Goal: Check status: Check status

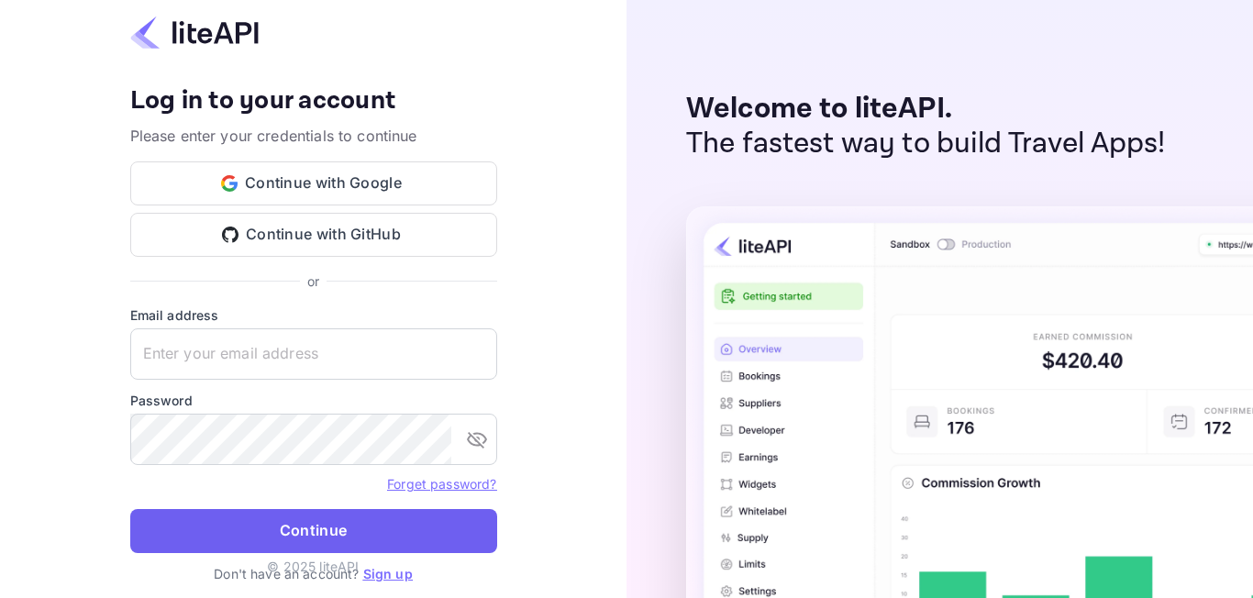
type input "adminpassword_support@yandex-team.ru"
click at [288, 539] on button "Continue" at bounding box center [313, 531] width 367 height 44
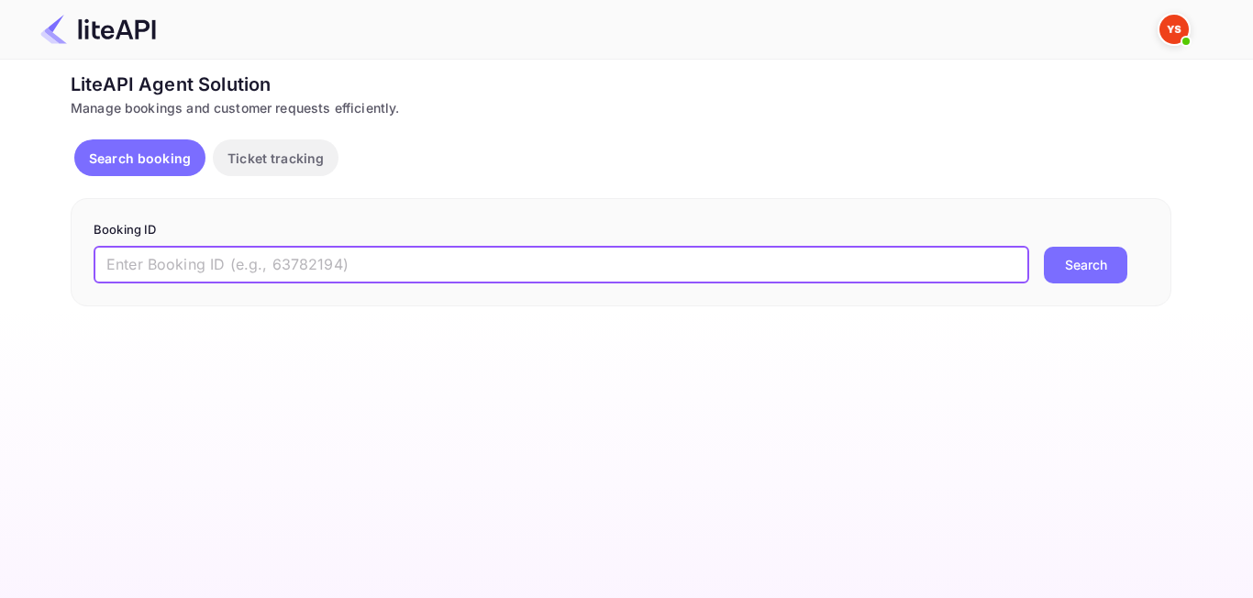
paste input "8256265"
type input "8256265"
click at [1091, 280] on button "Search" at bounding box center [1085, 265] width 83 height 37
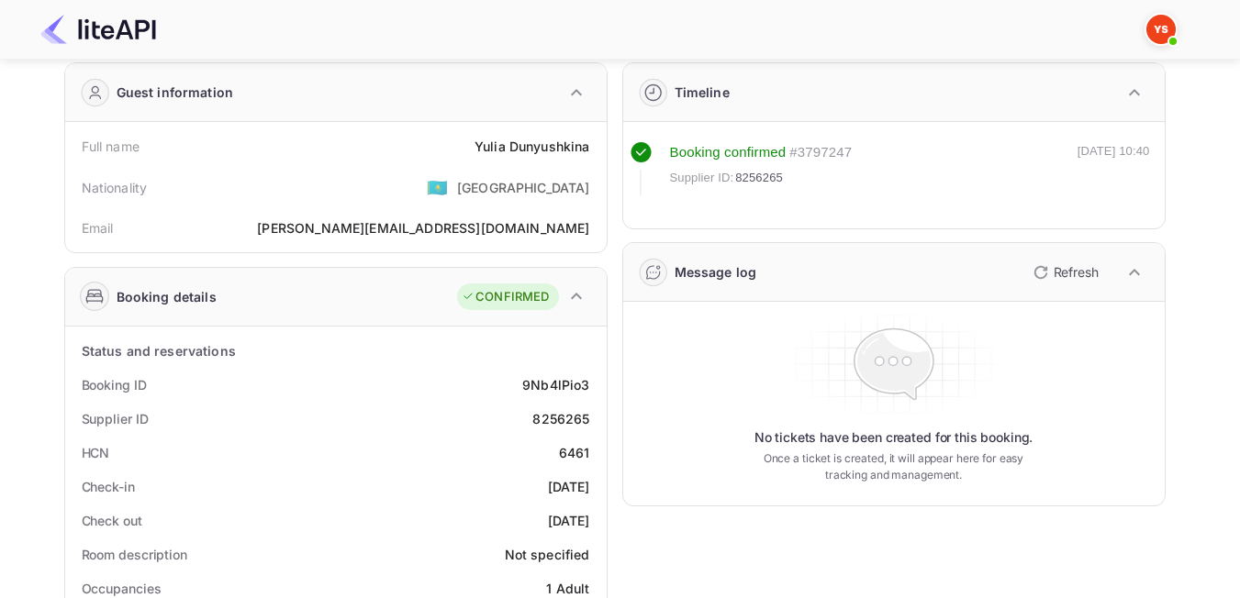
scroll to position [92, 0]
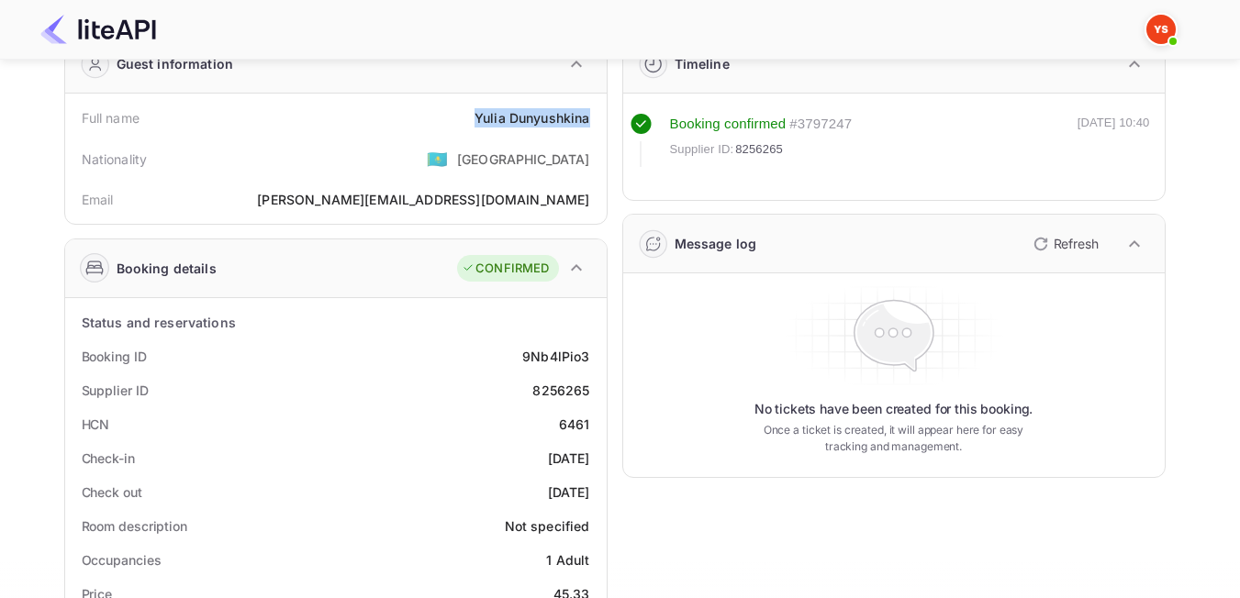
drag, startPoint x: 470, startPoint y: 117, endPoint x: 588, endPoint y: 118, distance: 118.4
click at [588, 118] on div "Full name Yulia Dunyushkina" at bounding box center [335, 118] width 527 height 34
click at [430, 185] on div "Email julia.u76@yandex.ru" at bounding box center [335, 200] width 527 height 34
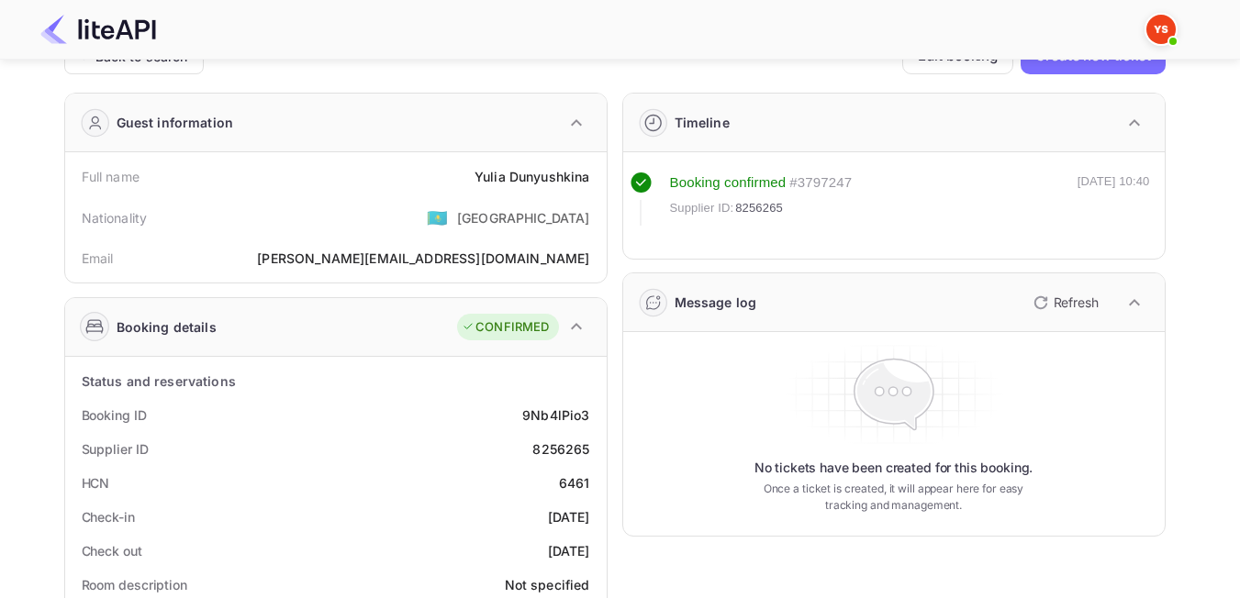
scroll to position [0, 0]
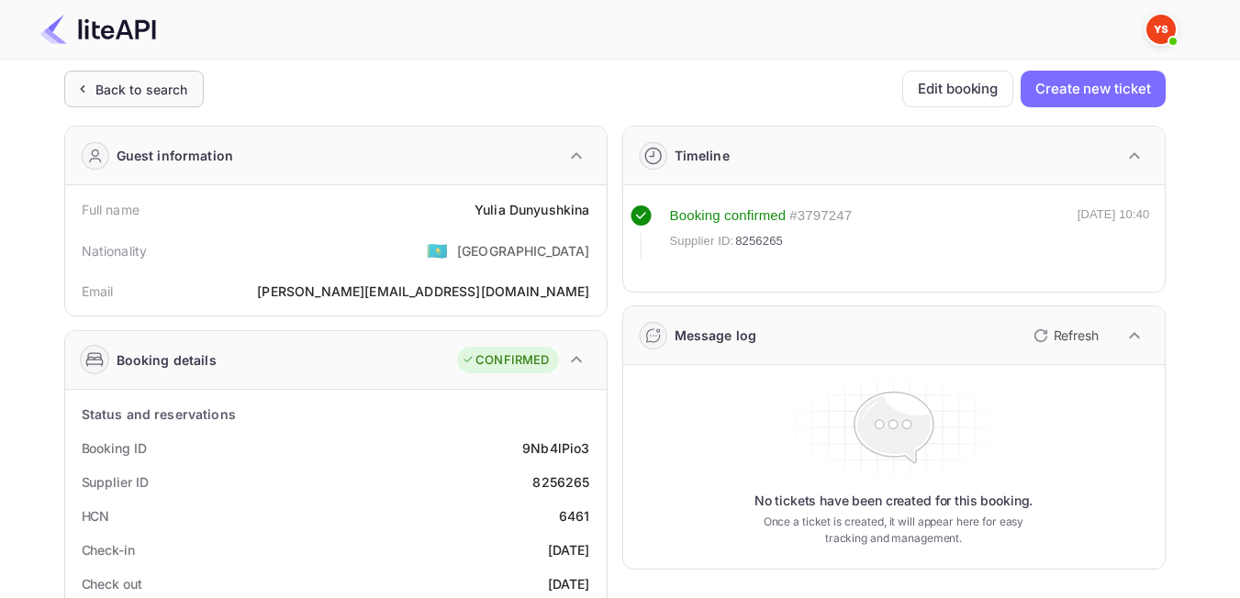
click at [152, 84] on div "Back to search" at bounding box center [141, 89] width 93 height 19
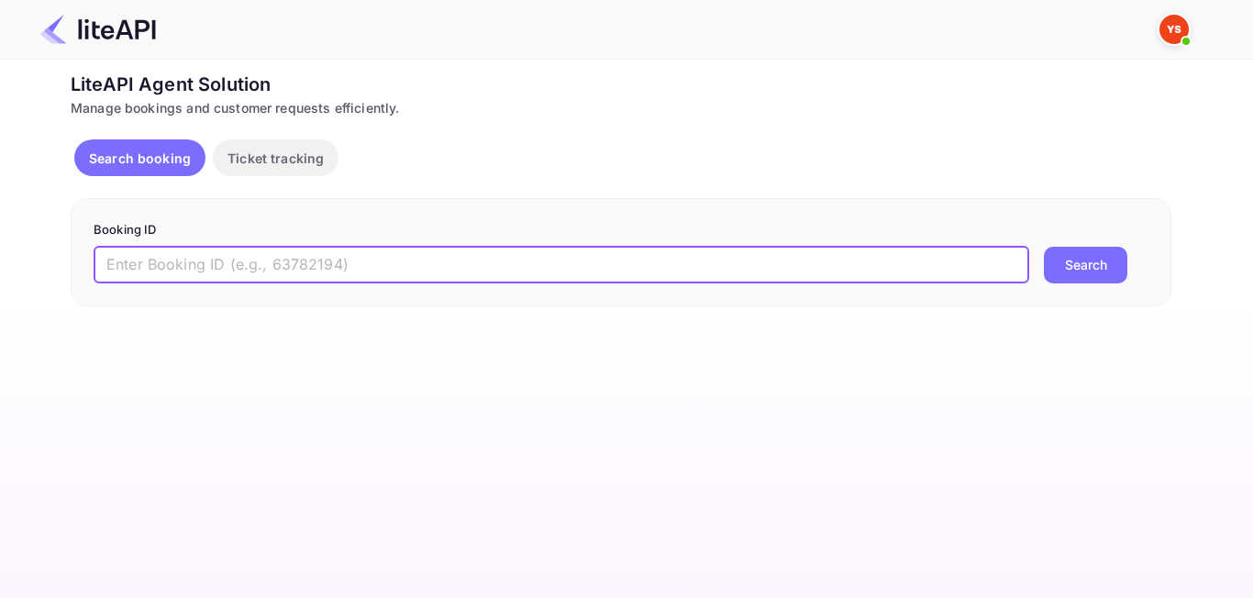
paste input "8936451"
type input "8936451"
click at [1111, 262] on button "Search" at bounding box center [1085, 265] width 83 height 37
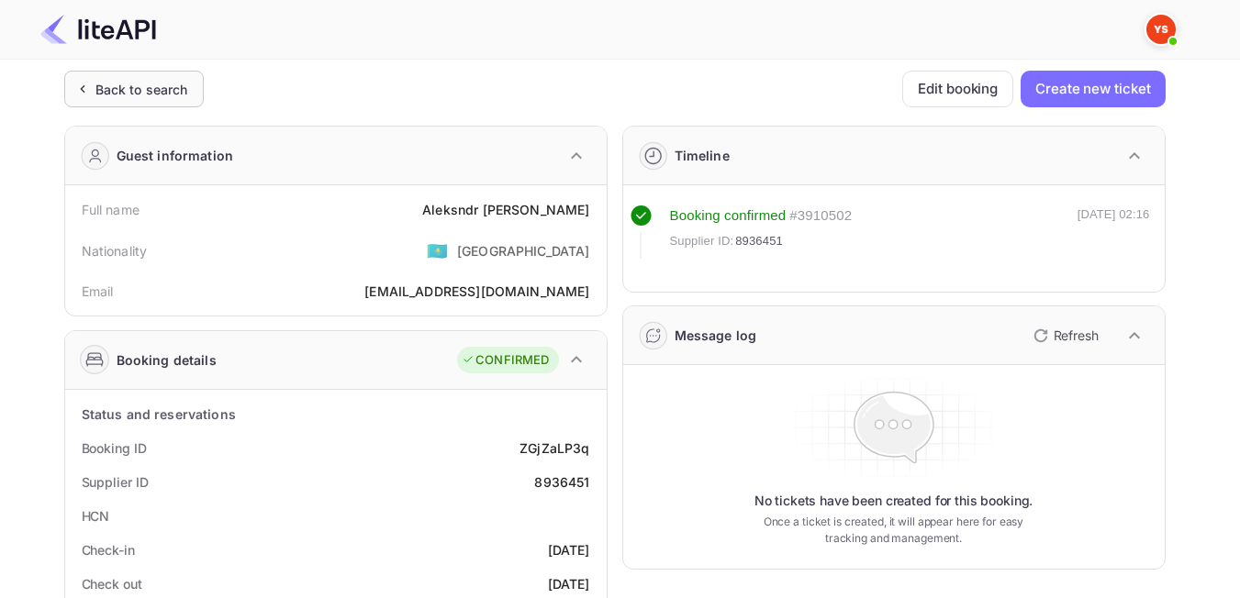
click at [149, 96] on div "Back to search" at bounding box center [141, 89] width 93 height 19
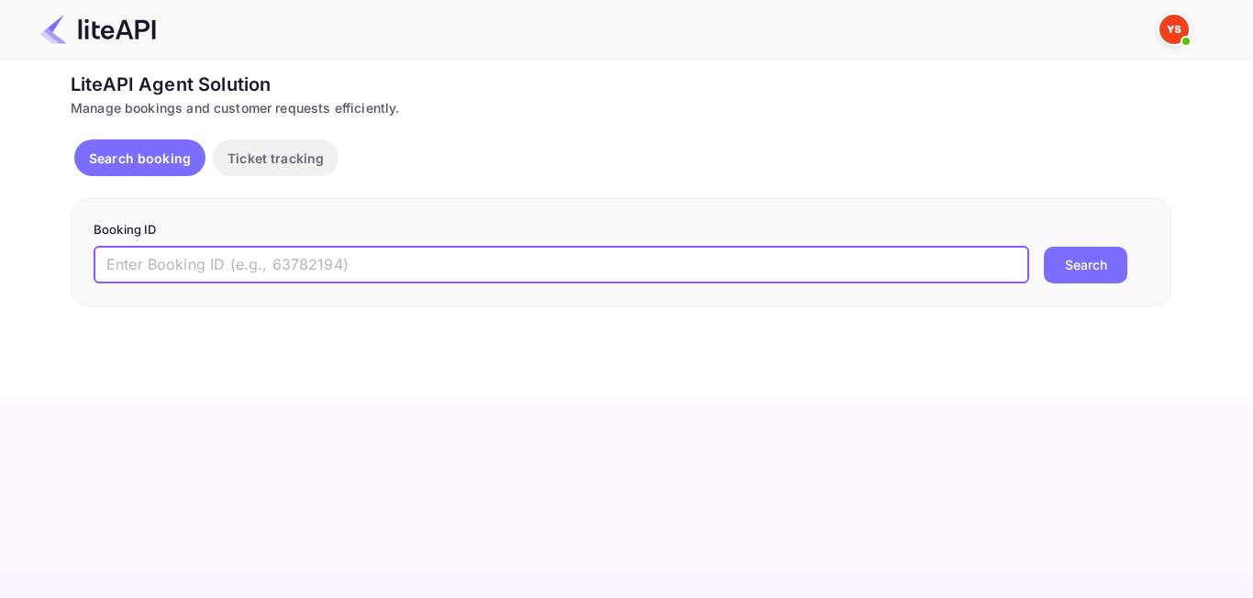
paste input "8459875"
type input "8459875"
click at [1094, 267] on button "Search" at bounding box center [1085, 265] width 83 height 37
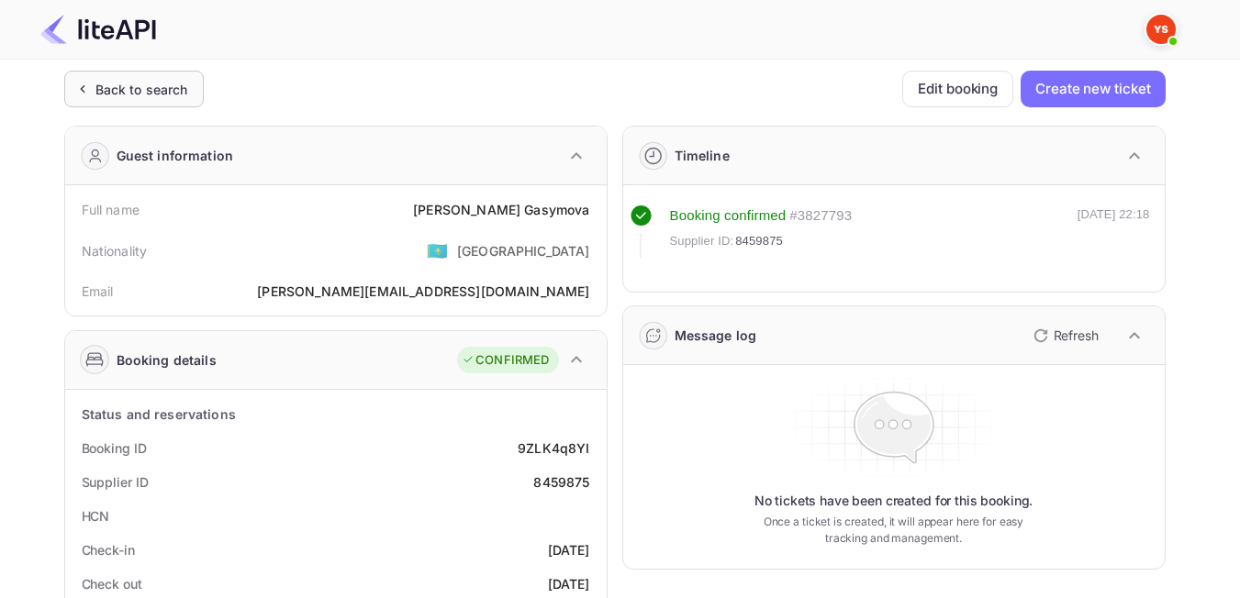
click at [164, 82] on div "Back to search" at bounding box center [141, 89] width 93 height 19
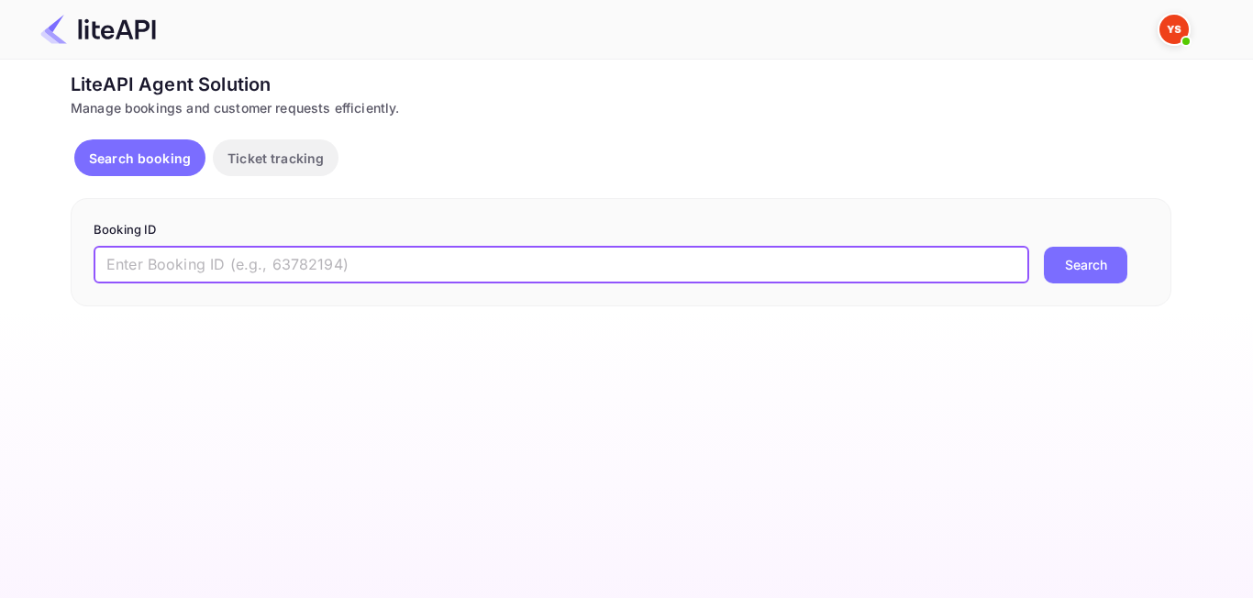
paste input "7907874"
type input "7907874"
click at [1114, 267] on button "Search" at bounding box center [1085, 265] width 83 height 37
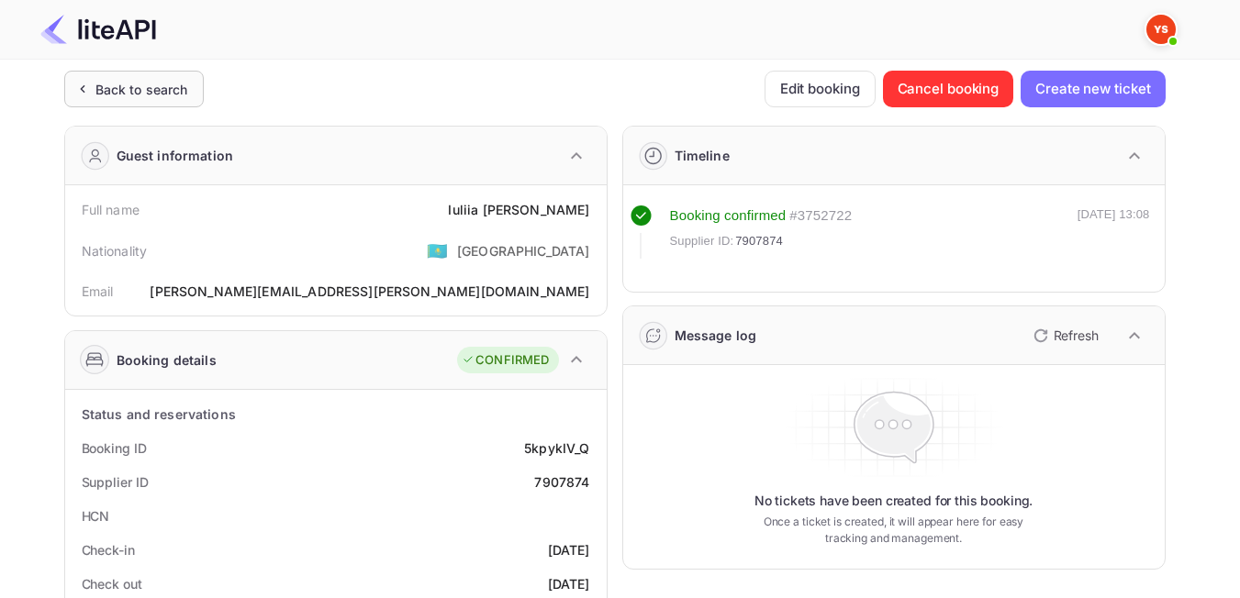
click at [139, 86] on div "Back to search" at bounding box center [141, 89] width 93 height 19
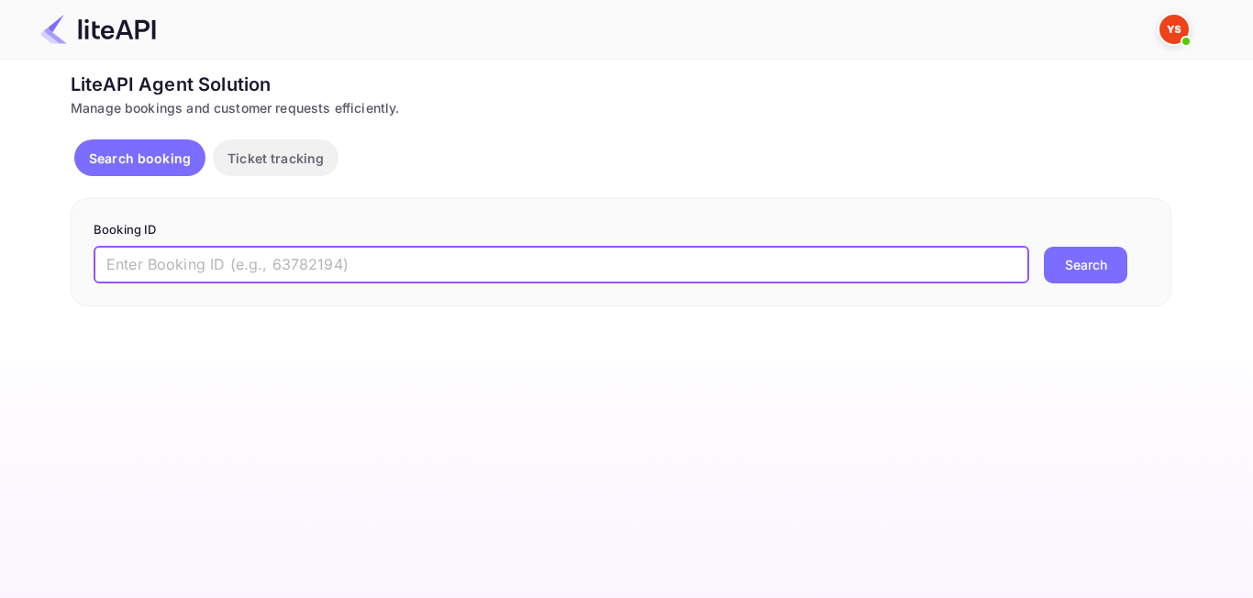
paste input "8903681"
type input "8903681"
click at [1095, 273] on button "Search" at bounding box center [1085, 265] width 83 height 37
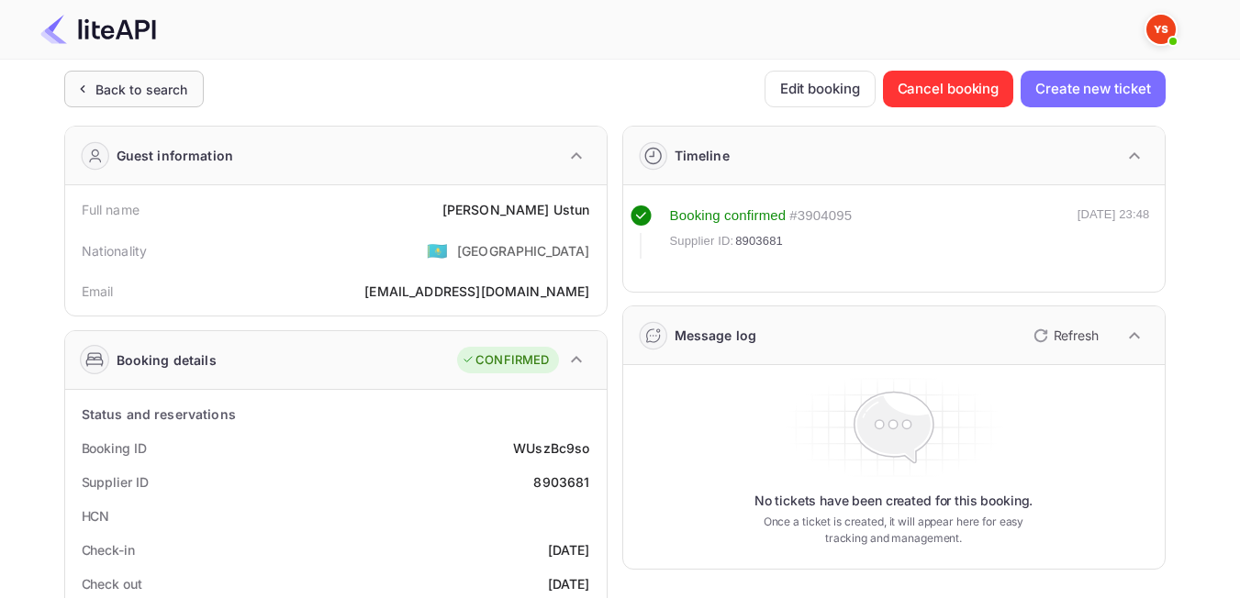
click at [106, 91] on div "Back to search" at bounding box center [141, 89] width 93 height 19
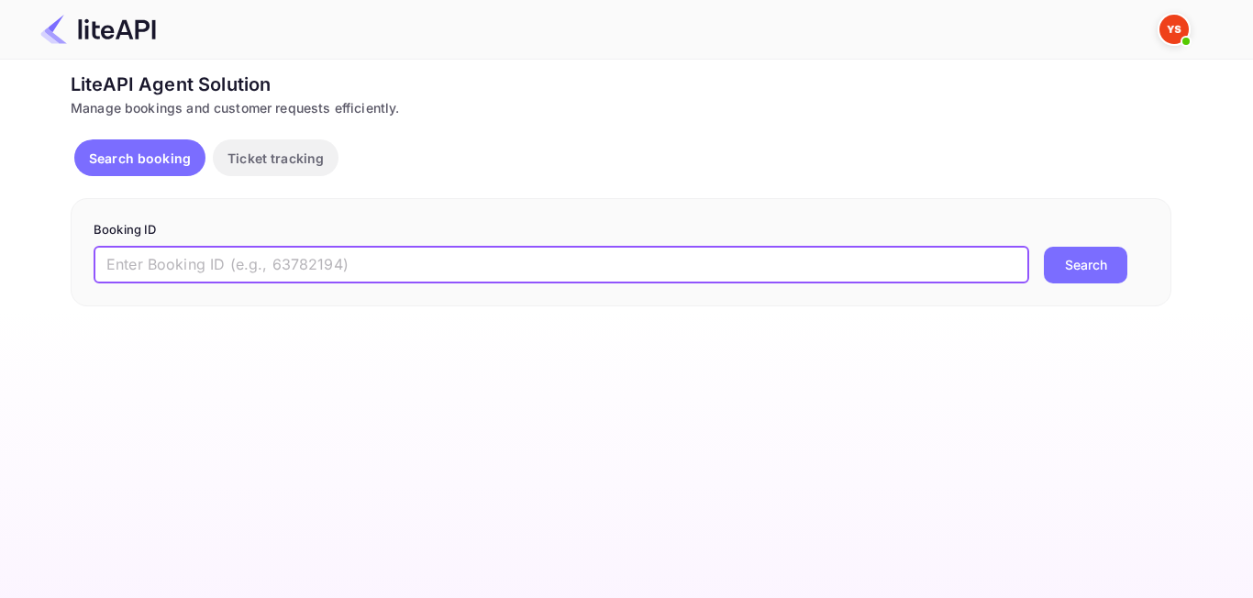
paste input "8366944"
click at [111, 255] on input "8366944" at bounding box center [562, 265] width 936 height 37
type input "8366944"
click at [1044, 247] on button "Search" at bounding box center [1085, 265] width 83 height 37
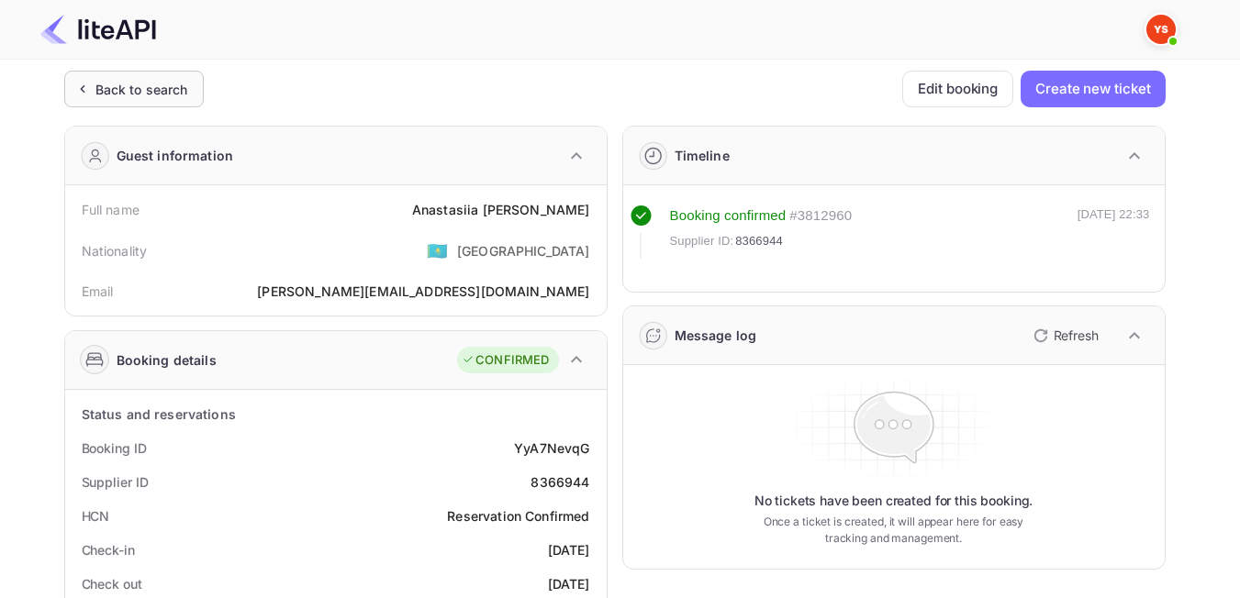
click at [113, 97] on div "Back to search" at bounding box center [141, 89] width 93 height 19
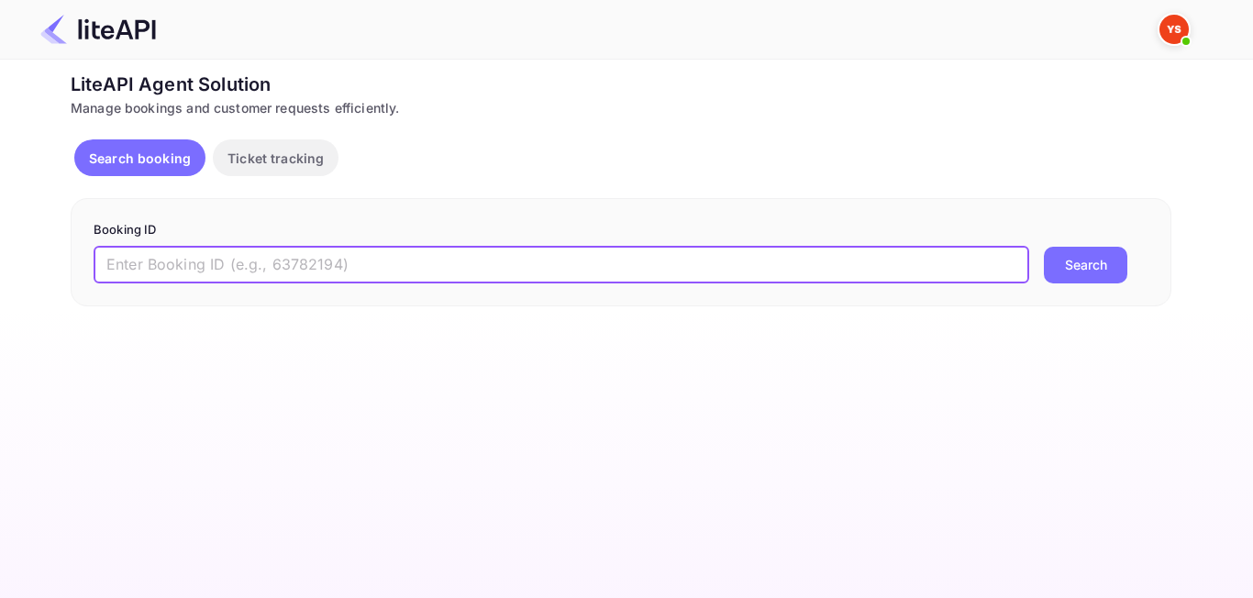
paste input "8488816"
click at [113, 257] on input "8488816" at bounding box center [562, 265] width 936 height 37
type input "8488816"
click at [1125, 258] on button "Search" at bounding box center [1085, 265] width 83 height 37
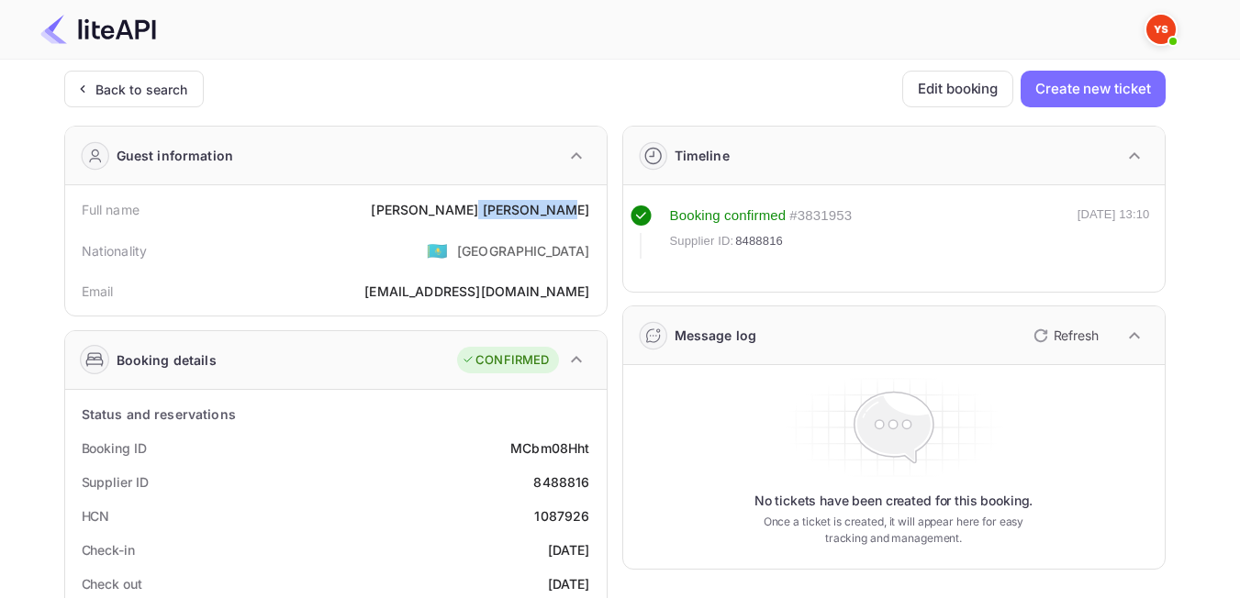
drag, startPoint x: 510, startPoint y: 207, endPoint x: 607, endPoint y: 222, distance: 97.5
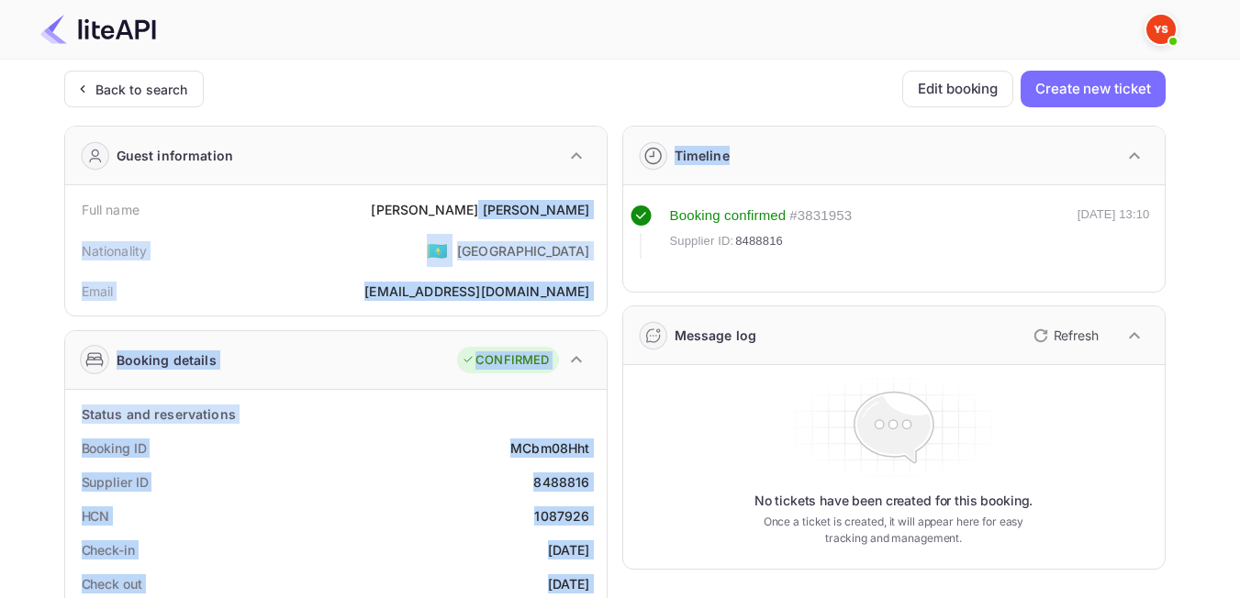
click at [495, 228] on div "Nationality 🇰🇿 [DEMOGRAPHIC_DATA]" at bounding box center [335, 251] width 527 height 48
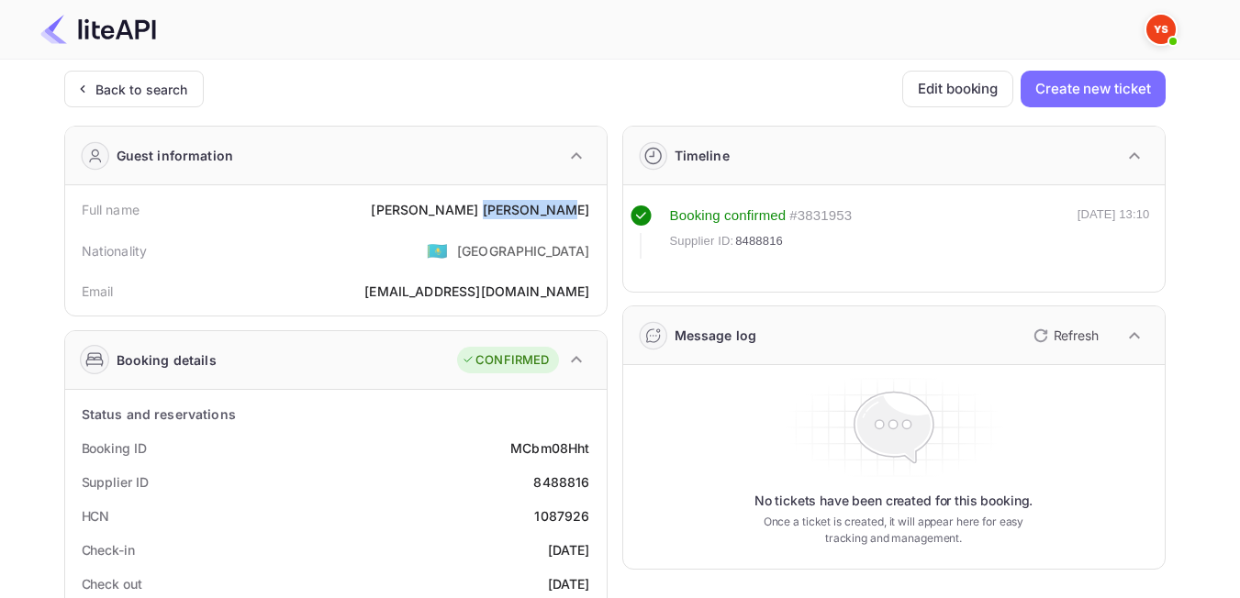
drag, startPoint x: 515, startPoint y: 210, endPoint x: 593, endPoint y: 206, distance: 78.1
click at [593, 206] on div "Full name Denis Chishchevoi" at bounding box center [335, 210] width 527 height 34
click at [430, 262] on div "Nationality 🇰🇿 [DEMOGRAPHIC_DATA]" at bounding box center [335, 251] width 527 height 48
click at [161, 103] on div "Back to search" at bounding box center [133, 89] width 139 height 37
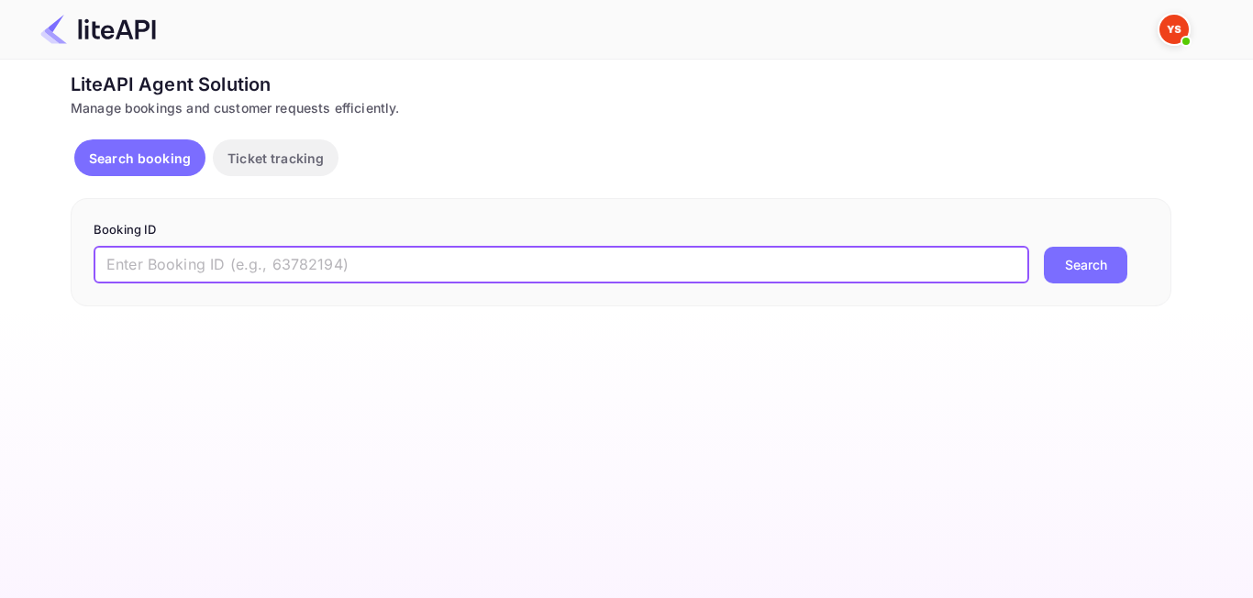
paste input "8304515"
type input "8304515"
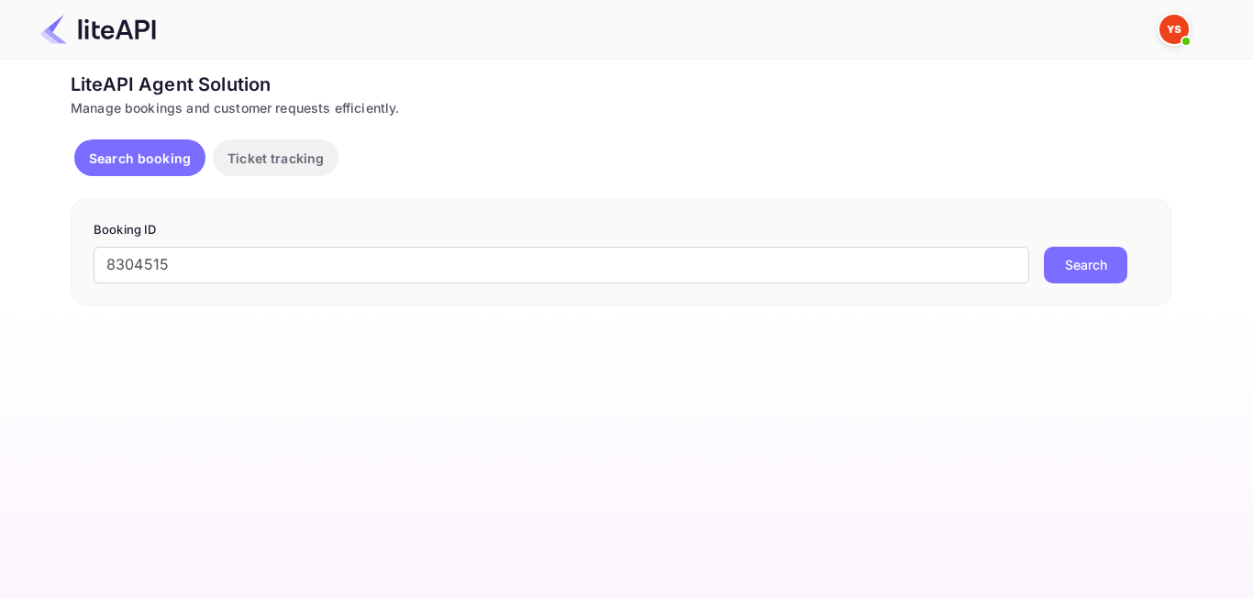
click at [1075, 270] on button "Search" at bounding box center [1085, 265] width 83 height 37
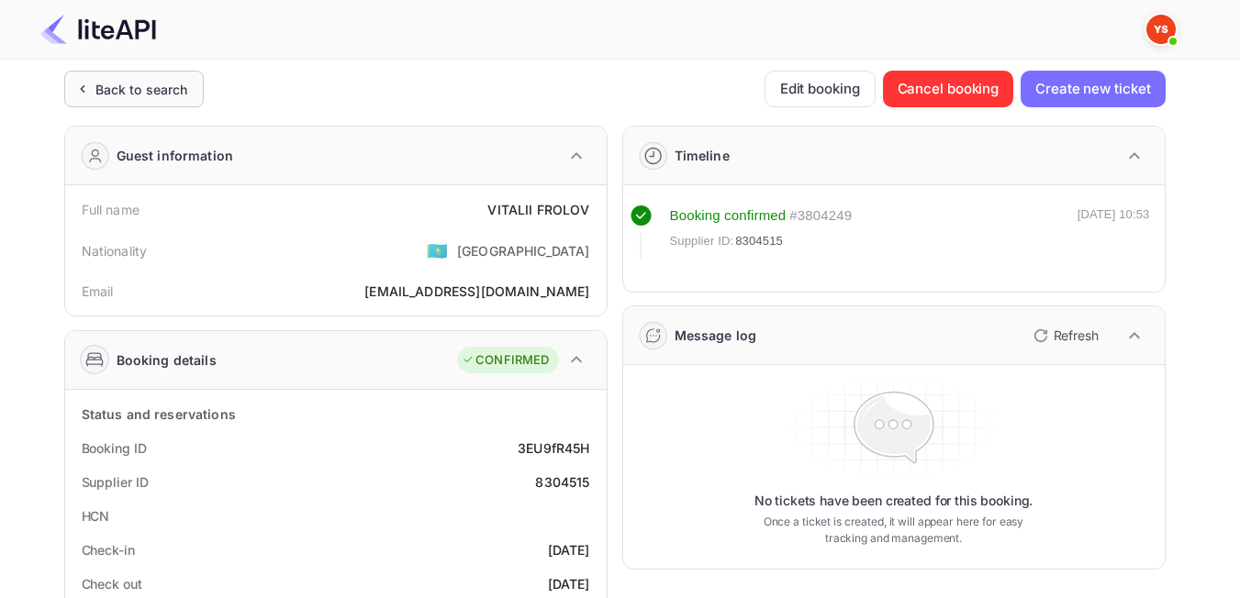
click at [113, 94] on div "Back to search" at bounding box center [141, 89] width 93 height 19
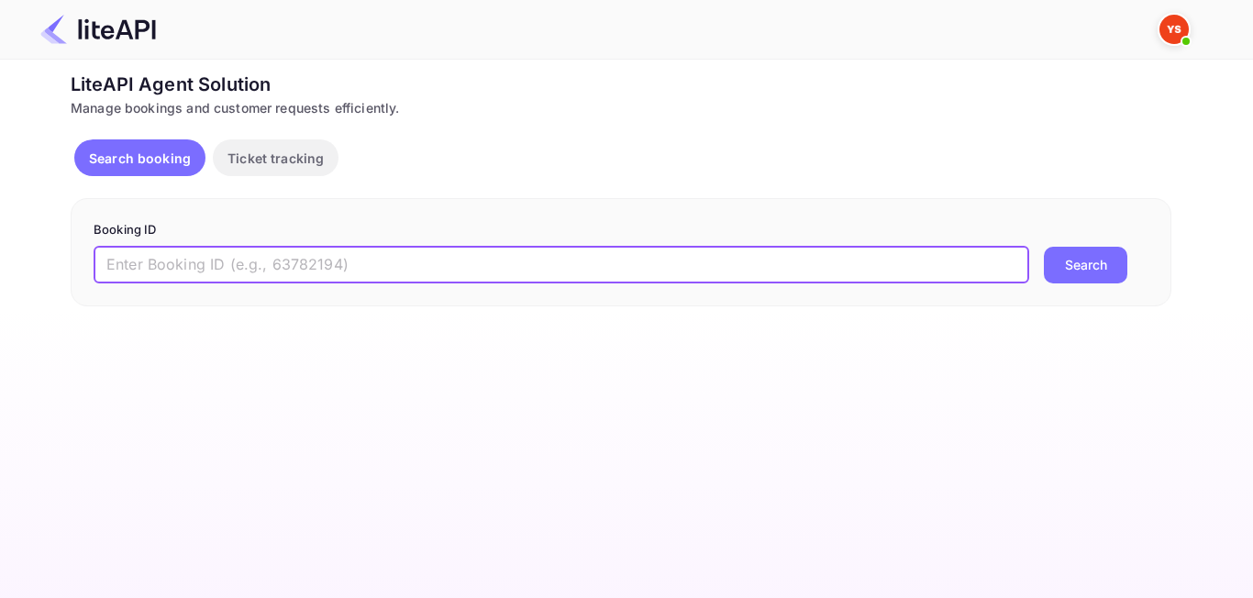
paste input "8898056"
click at [112, 263] on input "8898056" at bounding box center [562, 265] width 936 height 37
type input "8898056"
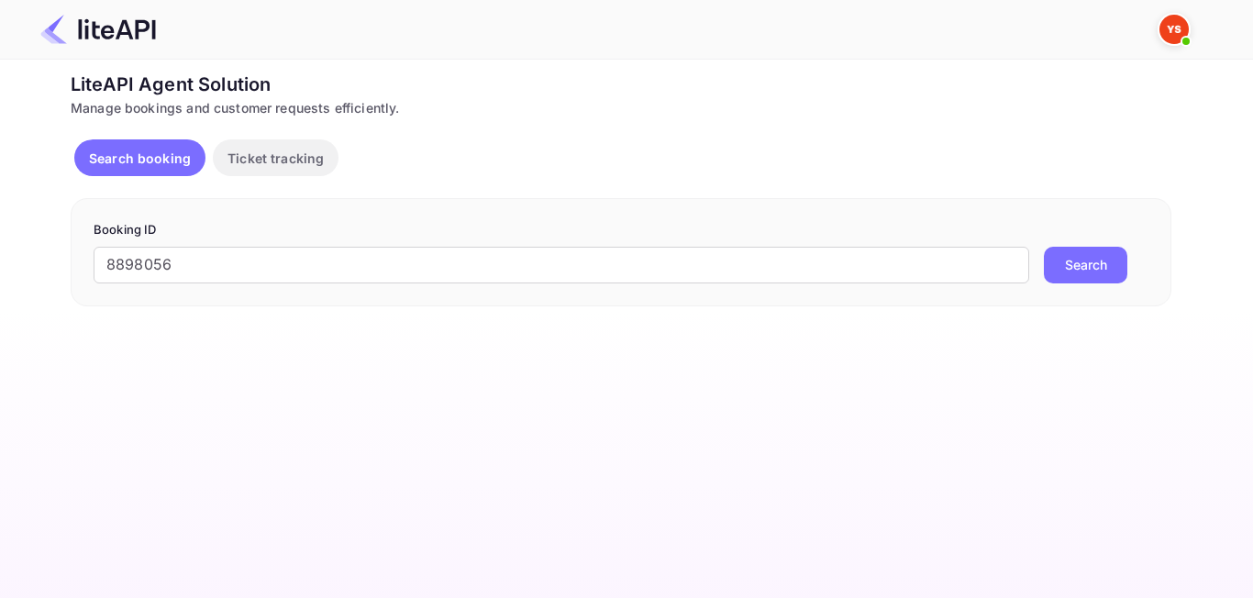
click at [1106, 250] on button "Search" at bounding box center [1085, 265] width 83 height 37
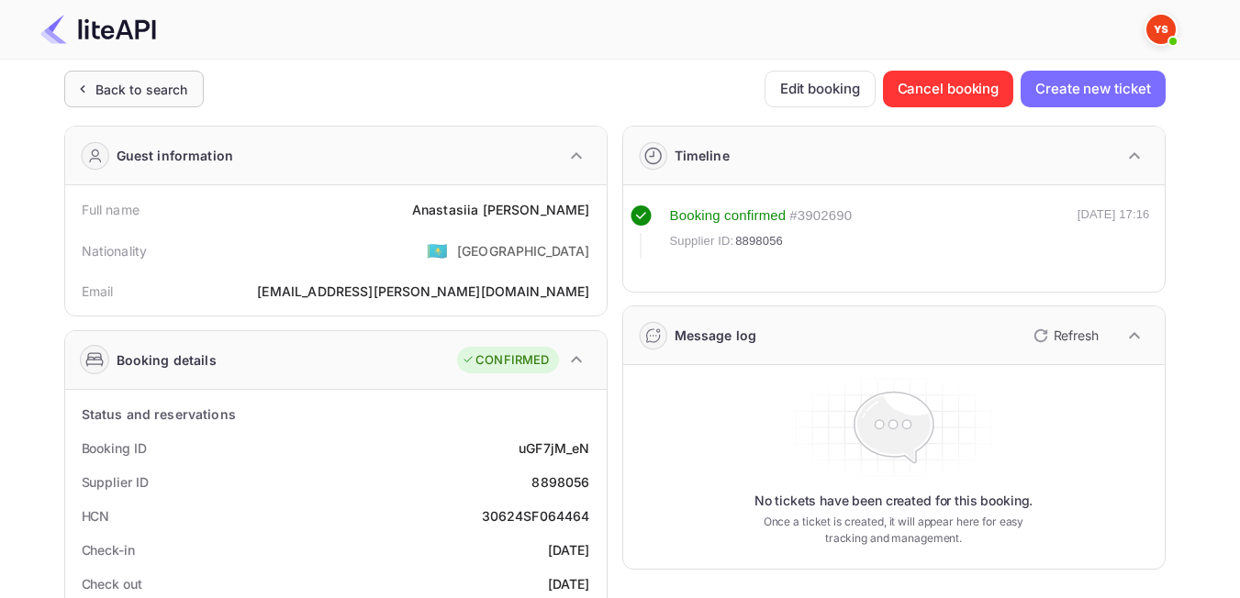
click at [152, 83] on div "Back to search" at bounding box center [141, 89] width 93 height 19
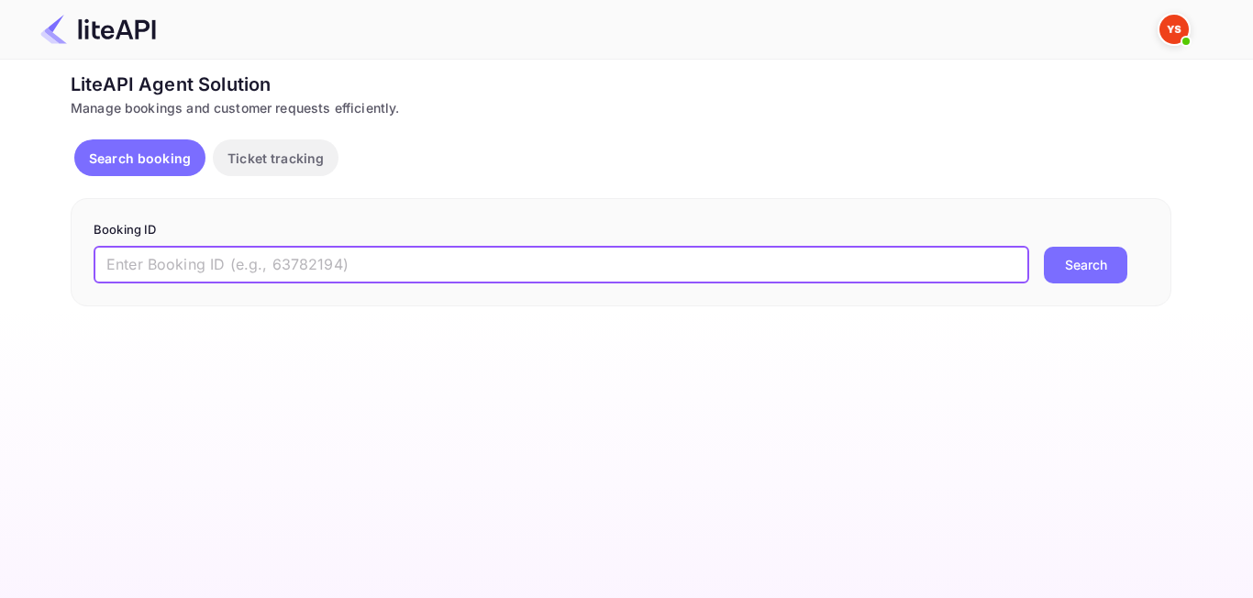
paste input "8259994"
type input "8259994"
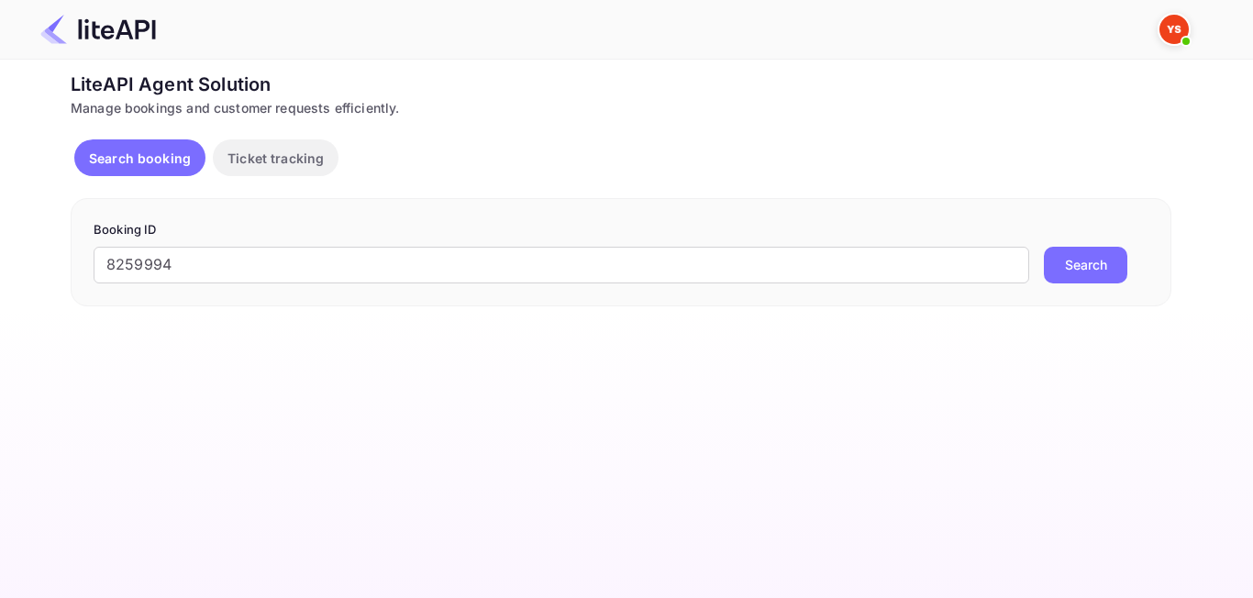
click at [1092, 266] on button "Search" at bounding box center [1085, 265] width 83 height 37
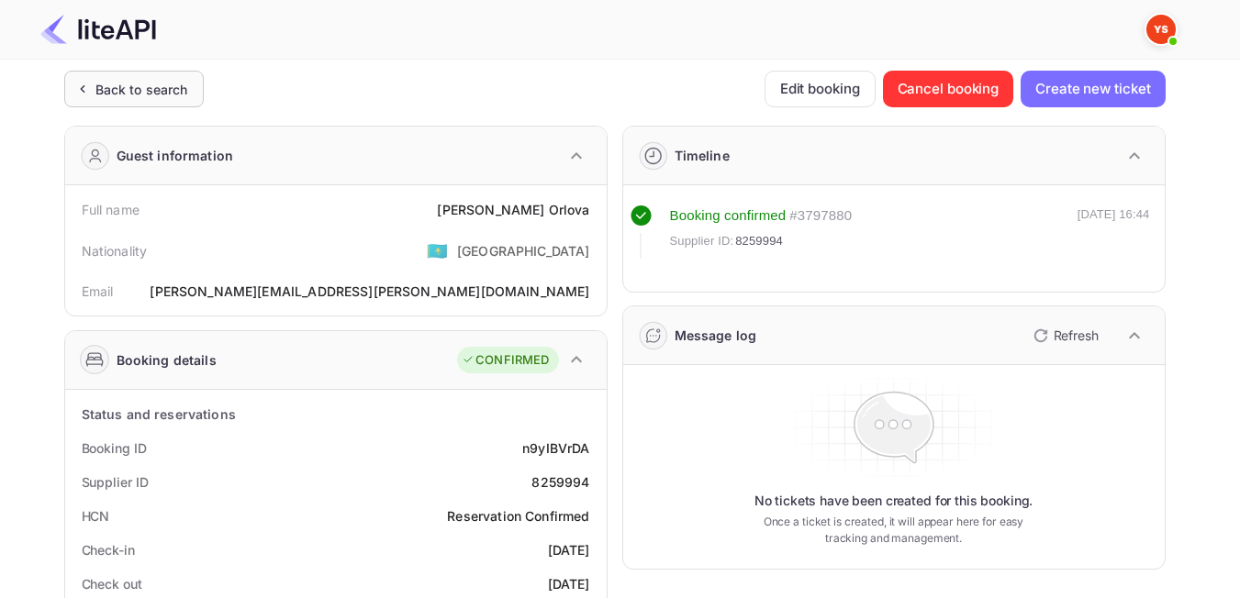
click at [188, 101] on div "Back to search" at bounding box center [133, 89] width 139 height 37
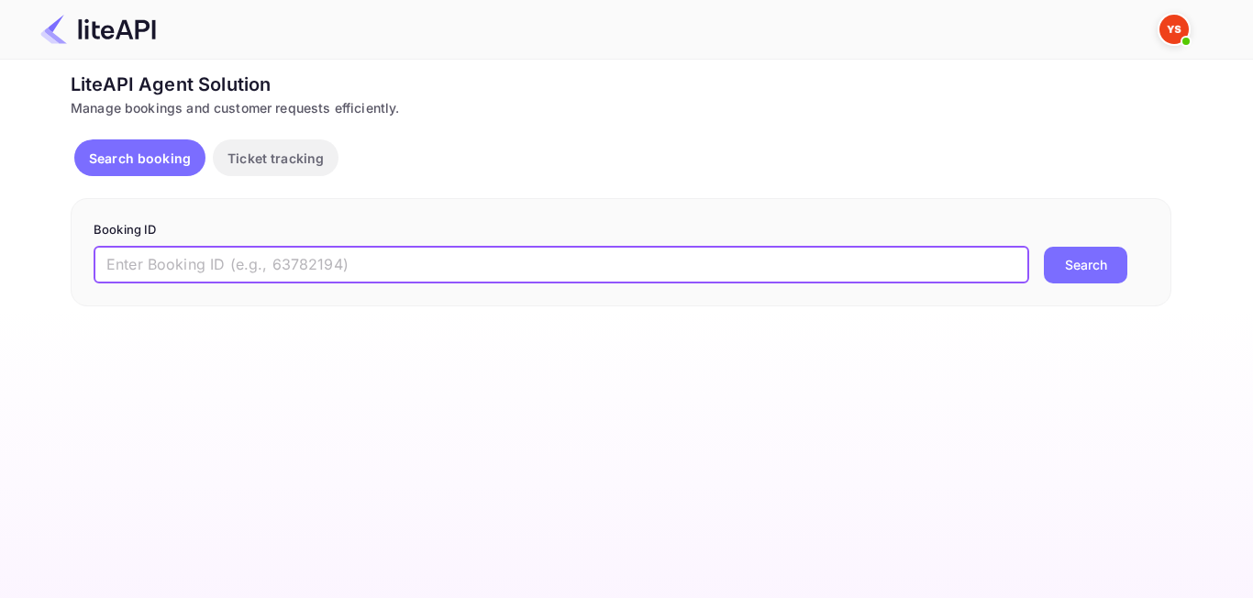
paste input "8893938"
type input "8893938"
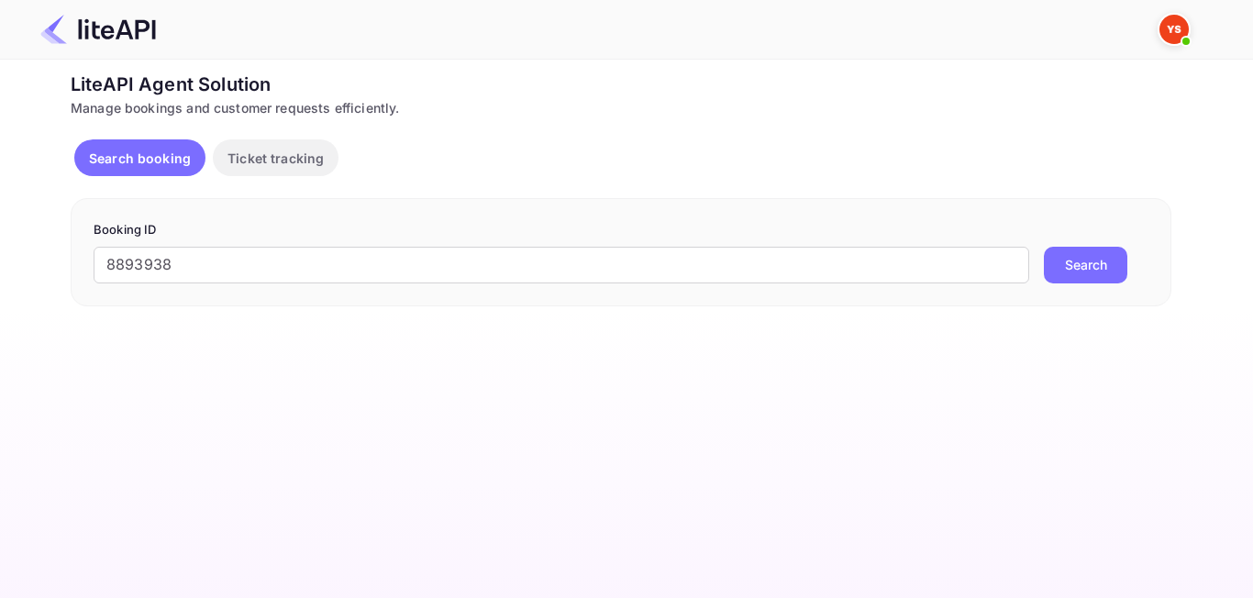
click at [1064, 266] on button "Search" at bounding box center [1085, 265] width 83 height 37
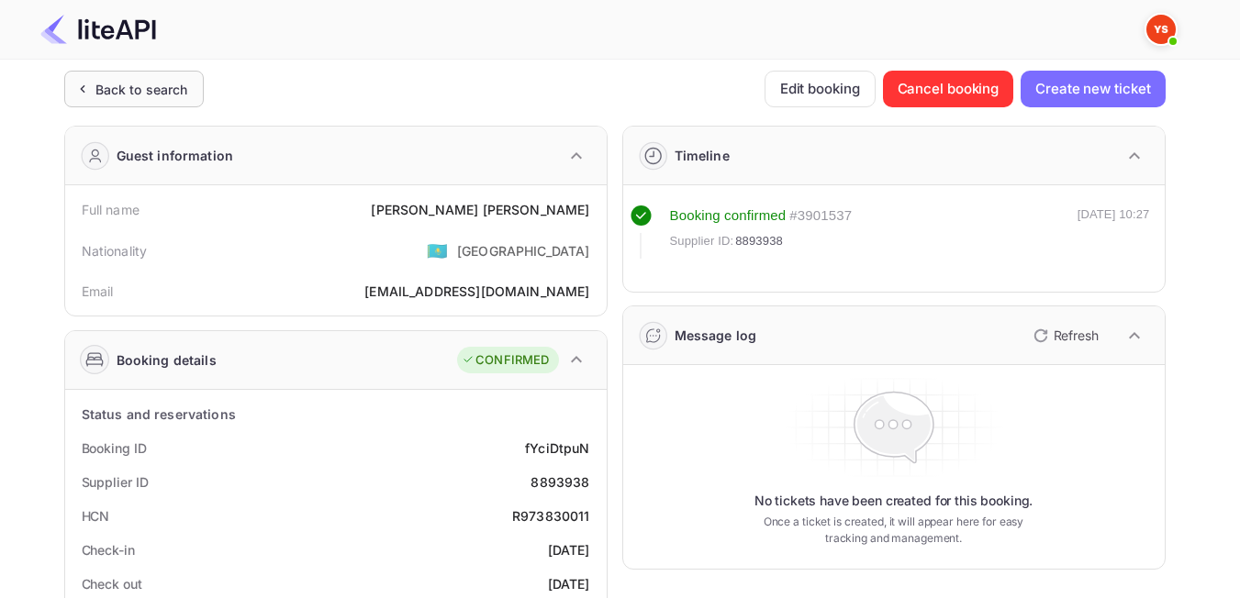
click at [172, 91] on div "Back to search" at bounding box center [141, 89] width 93 height 19
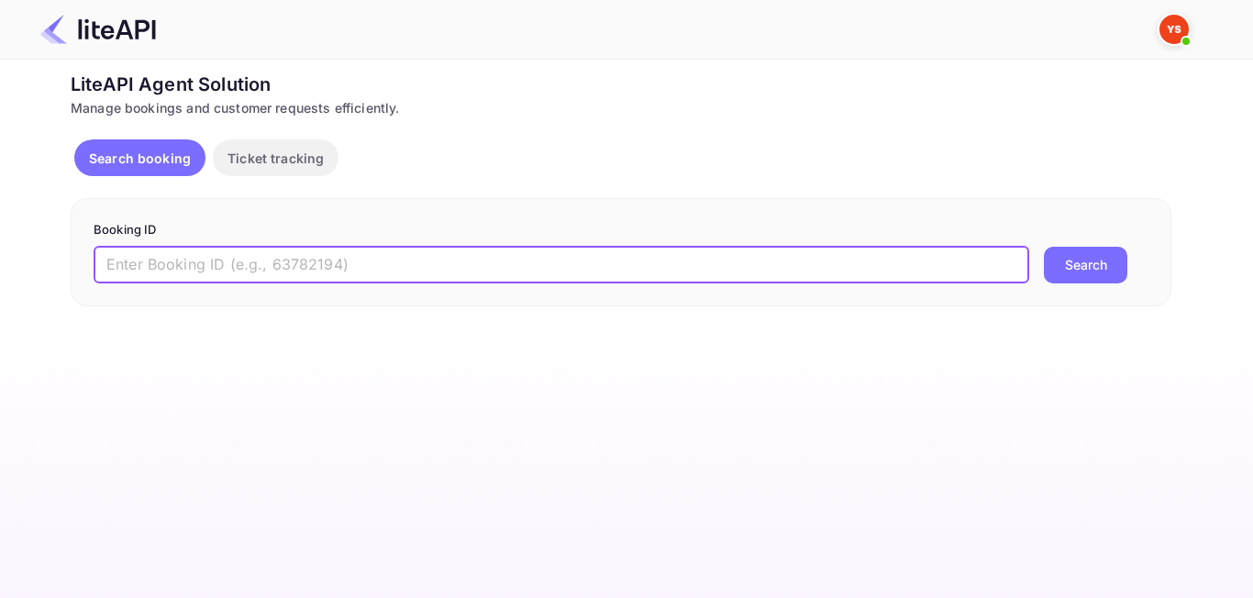
paste input "8256265"
type input "8256265"
click at [1089, 248] on button "Search" at bounding box center [1085, 265] width 83 height 37
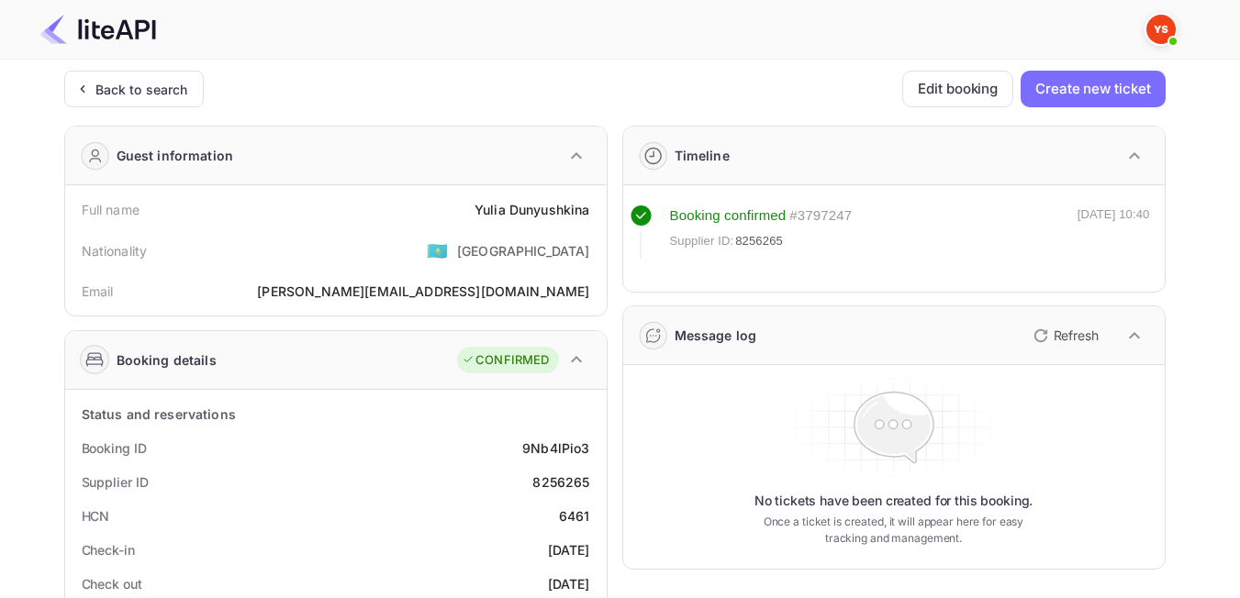
click at [157, 95] on div "Back to search" at bounding box center [141, 89] width 93 height 19
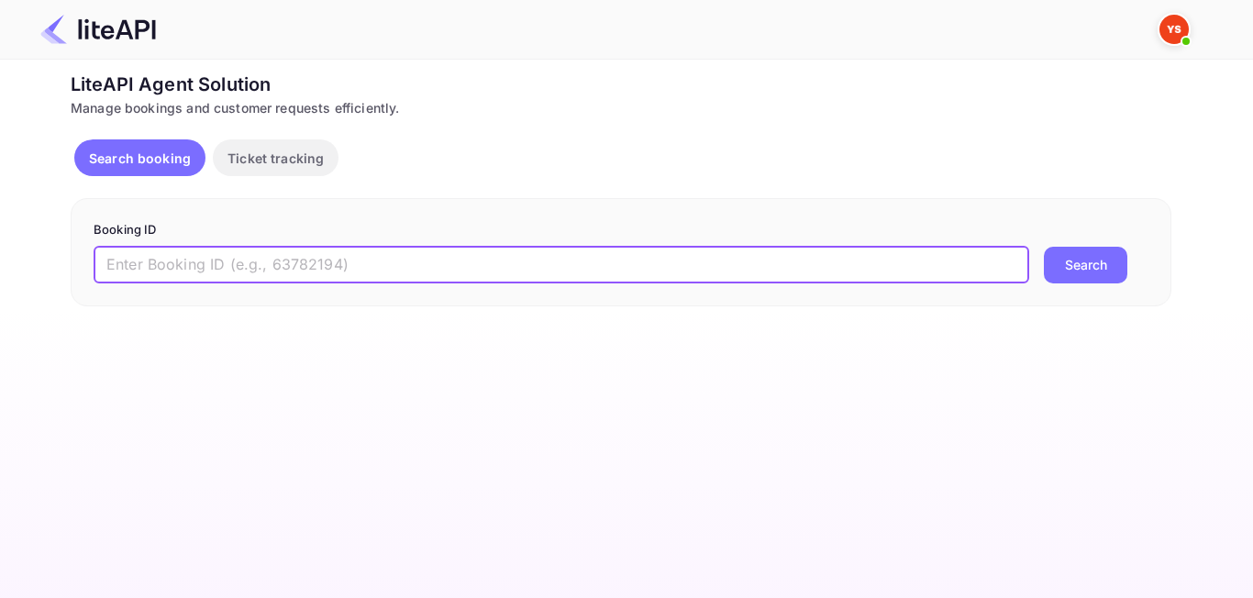
paste input "8936451"
type input "8936451"
click at [1091, 265] on button "Search" at bounding box center [1085, 265] width 83 height 37
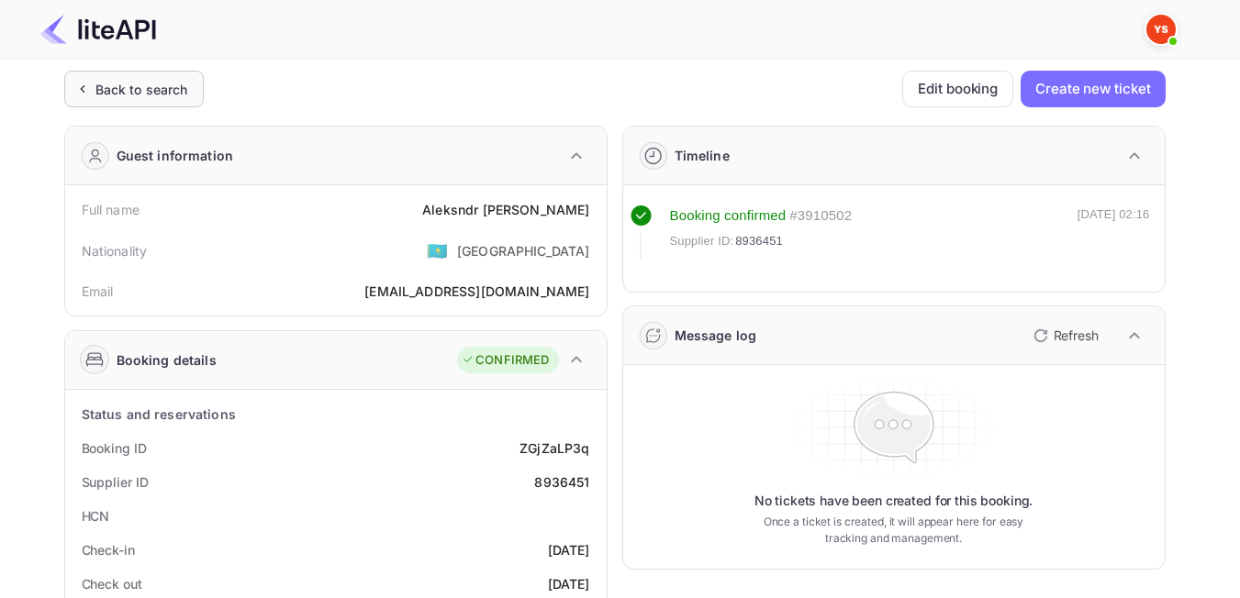
click at [142, 99] on div "Back to search" at bounding box center [133, 89] width 139 height 37
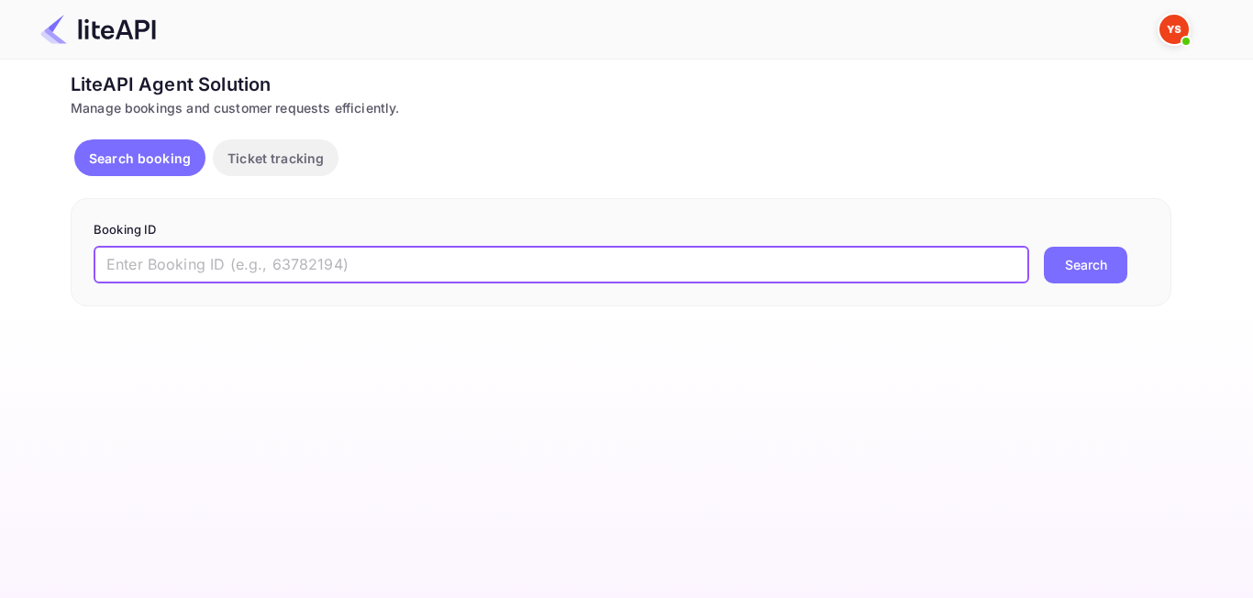
paste input "8902744"
type input "8902744"
click at [1094, 272] on button "Search" at bounding box center [1085, 265] width 83 height 37
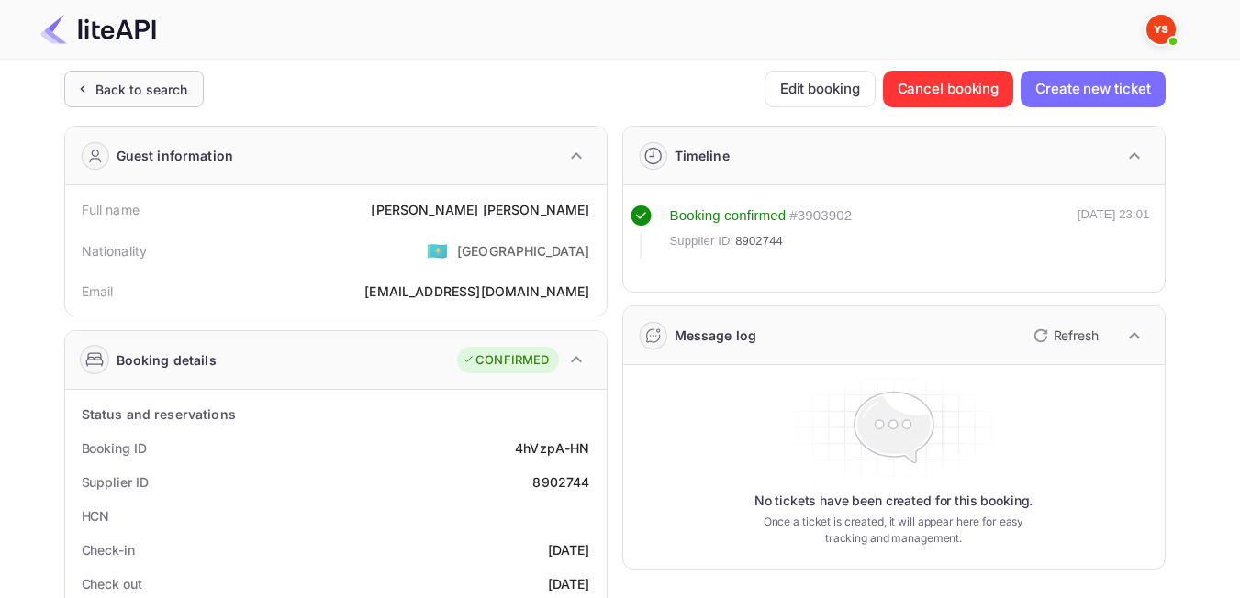
click at [158, 103] on div "Back to search" at bounding box center [133, 89] width 139 height 37
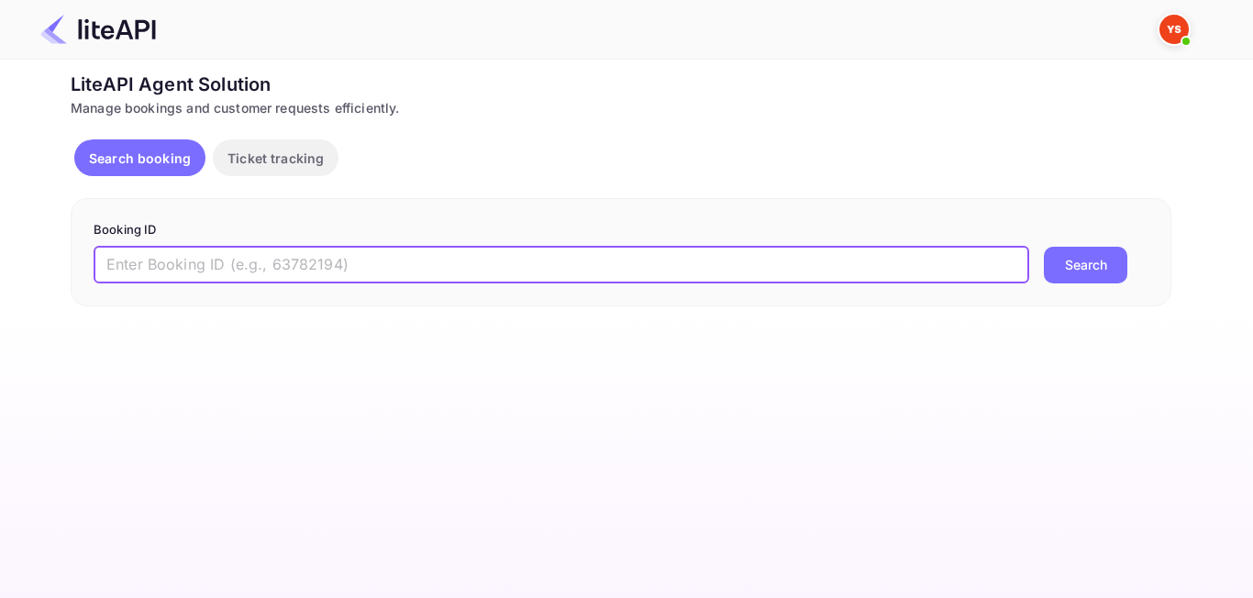
paste input "8495304"
type input "8495304"
click at [1085, 270] on button "Search" at bounding box center [1085, 265] width 83 height 37
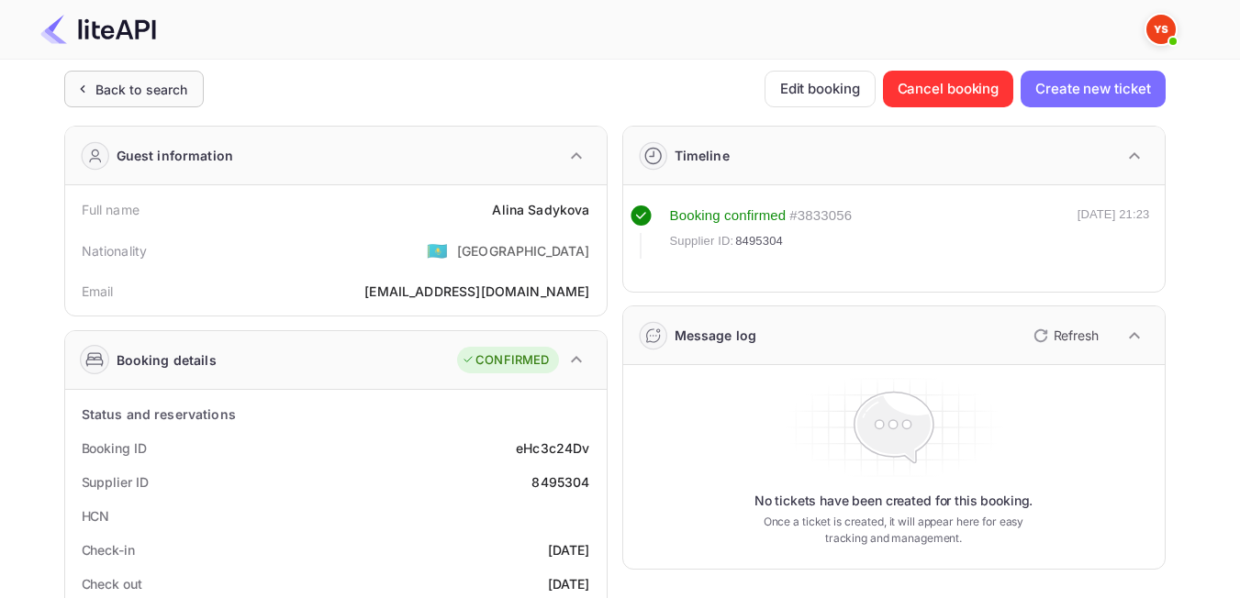
click at [153, 105] on div "Back to search" at bounding box center [133, 89] width 139 height 37
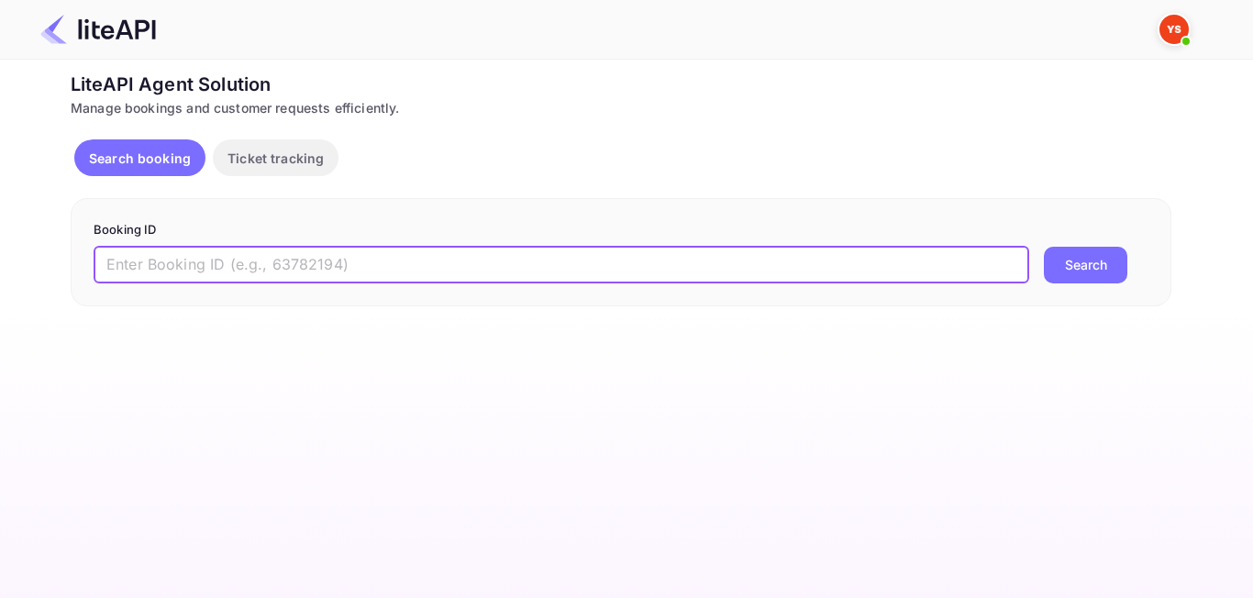
paste input "8990880"
type input "8990880"
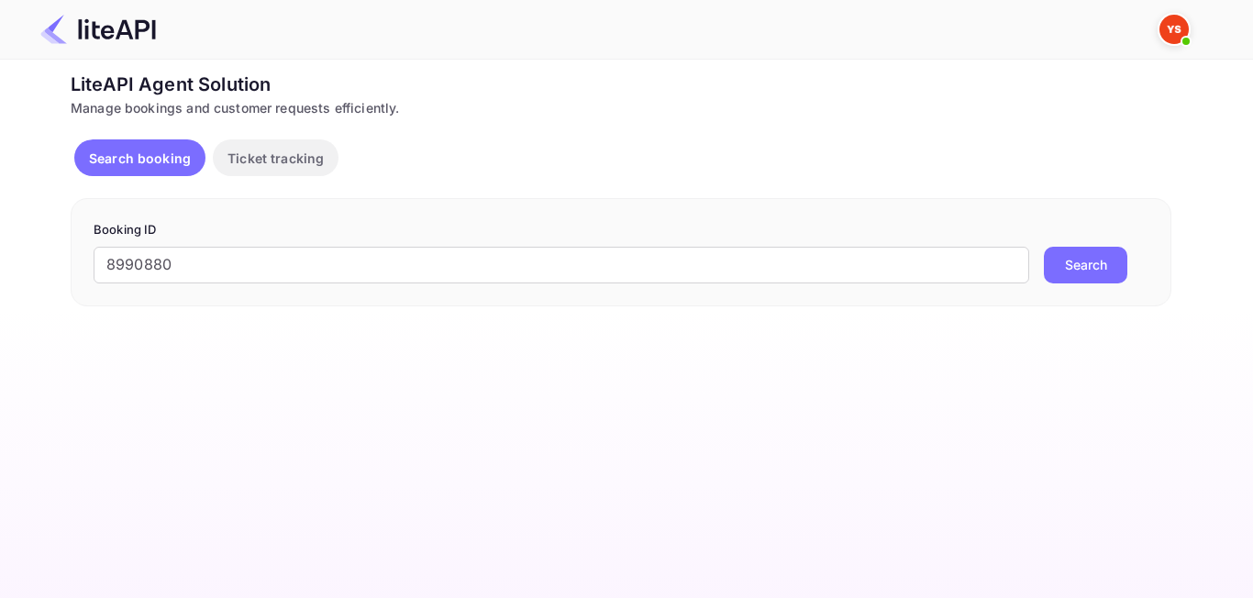
click at [1089, 253] on button "Search" at bounding box center [1085, 265] width 83 height 37
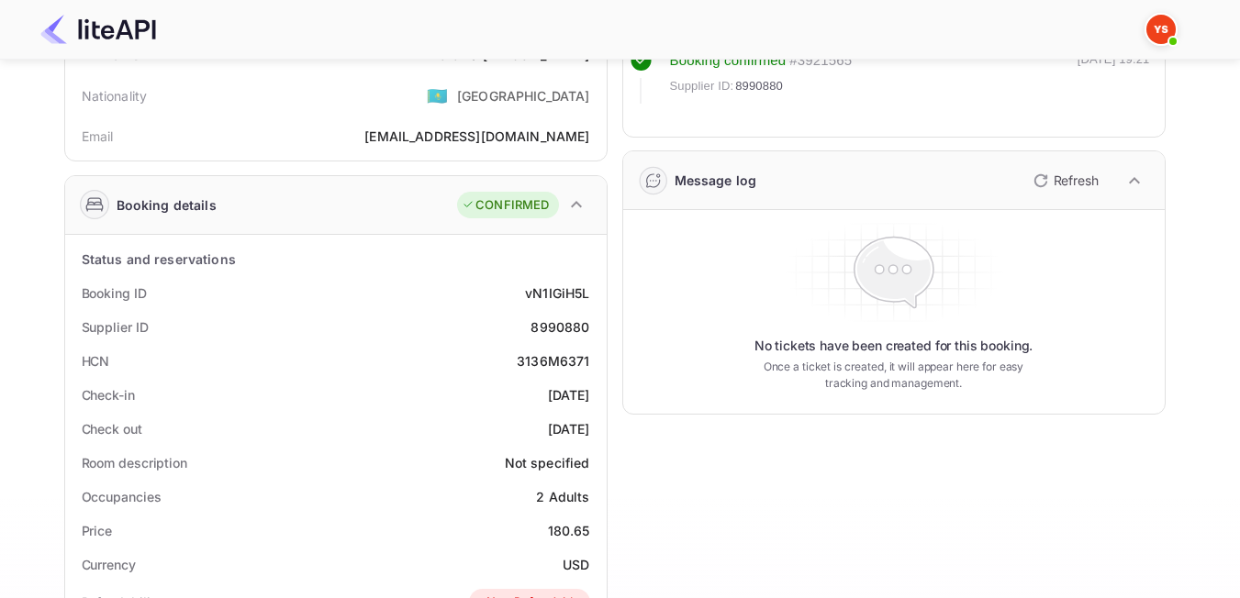
scroll to position [184, 0]
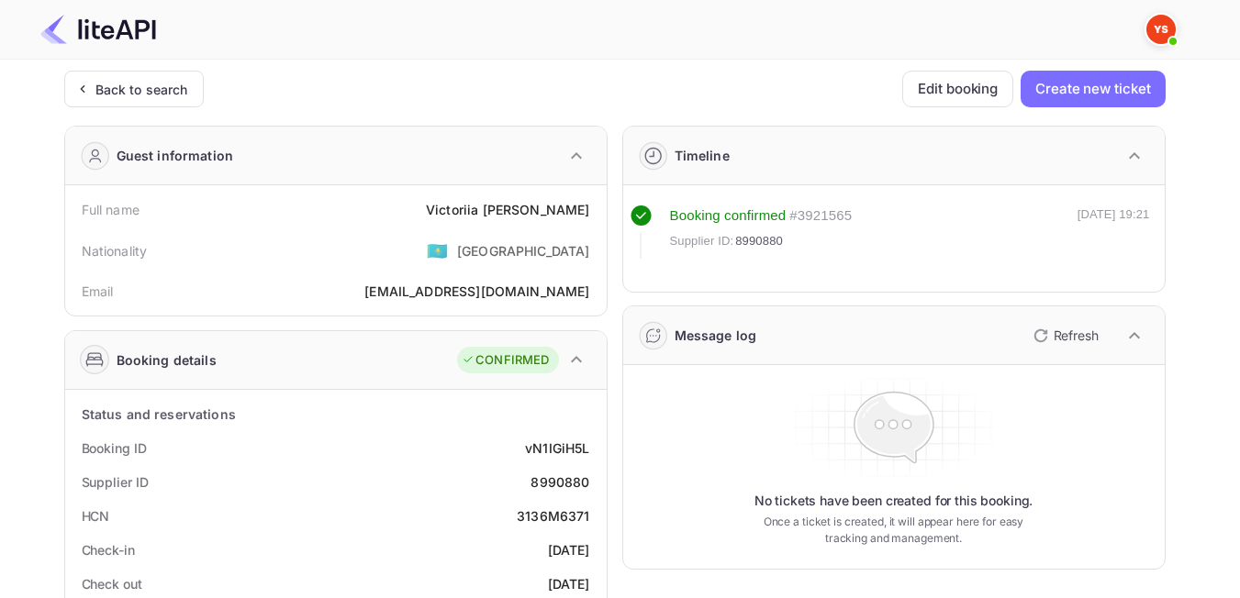
click at [126, 104] on div "Back to search" at bounding box center [133, 89] width 139 height 37
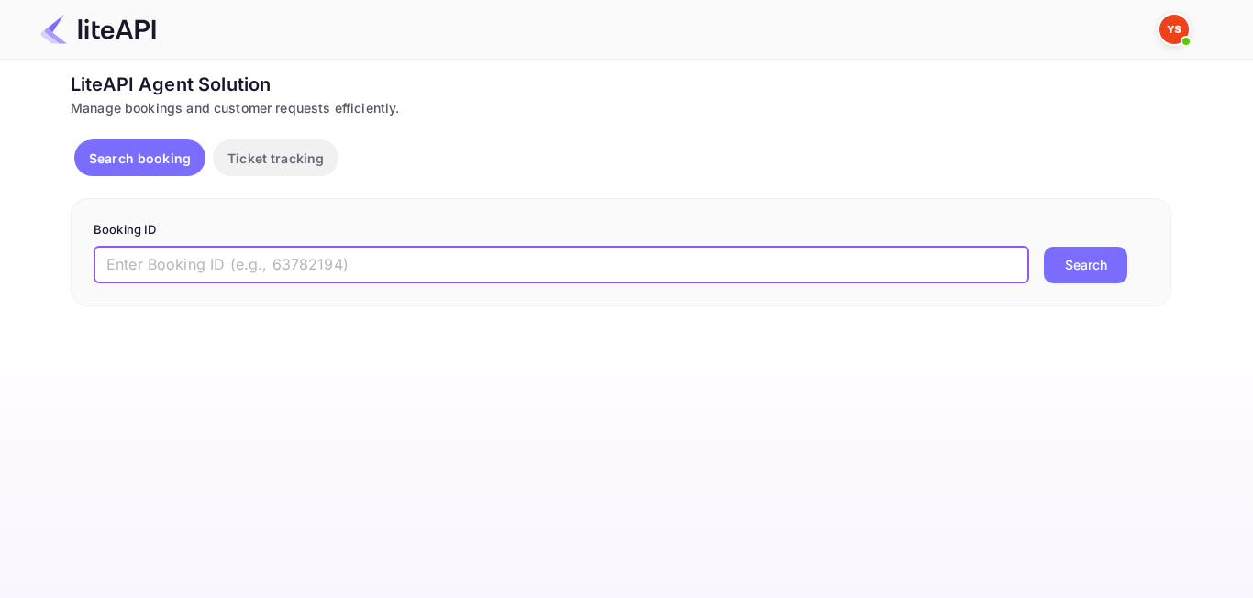
paste input "7463260"
type input "7463260"
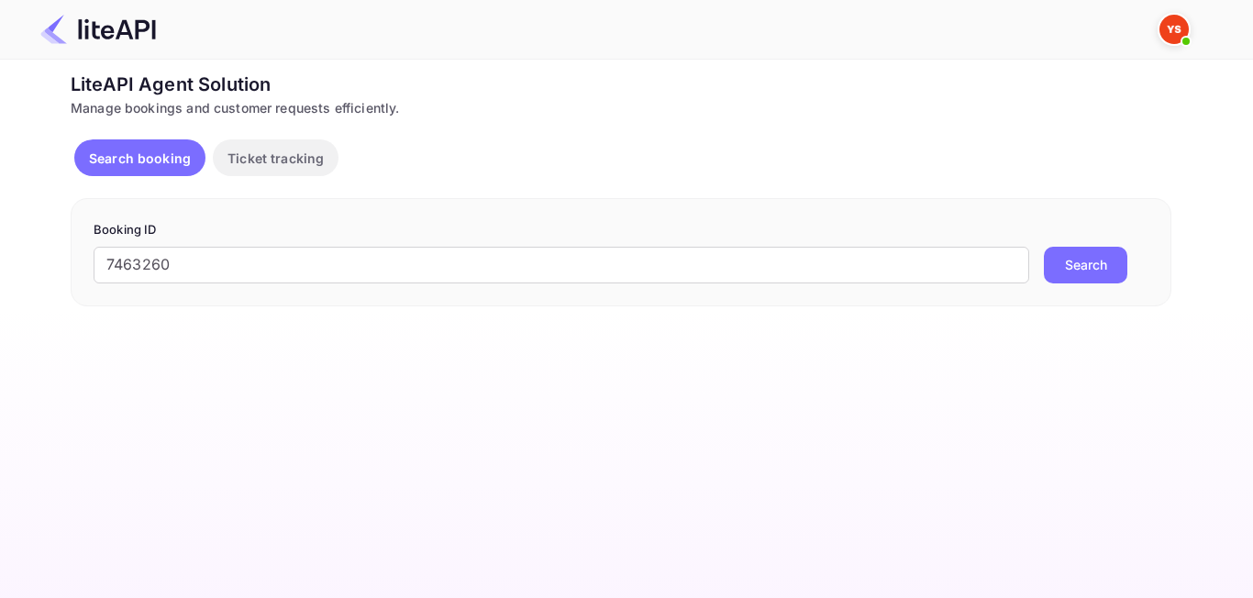
click at [1088, 263] on button "Search" at bounding box center [1085, 265] width 83 height 37
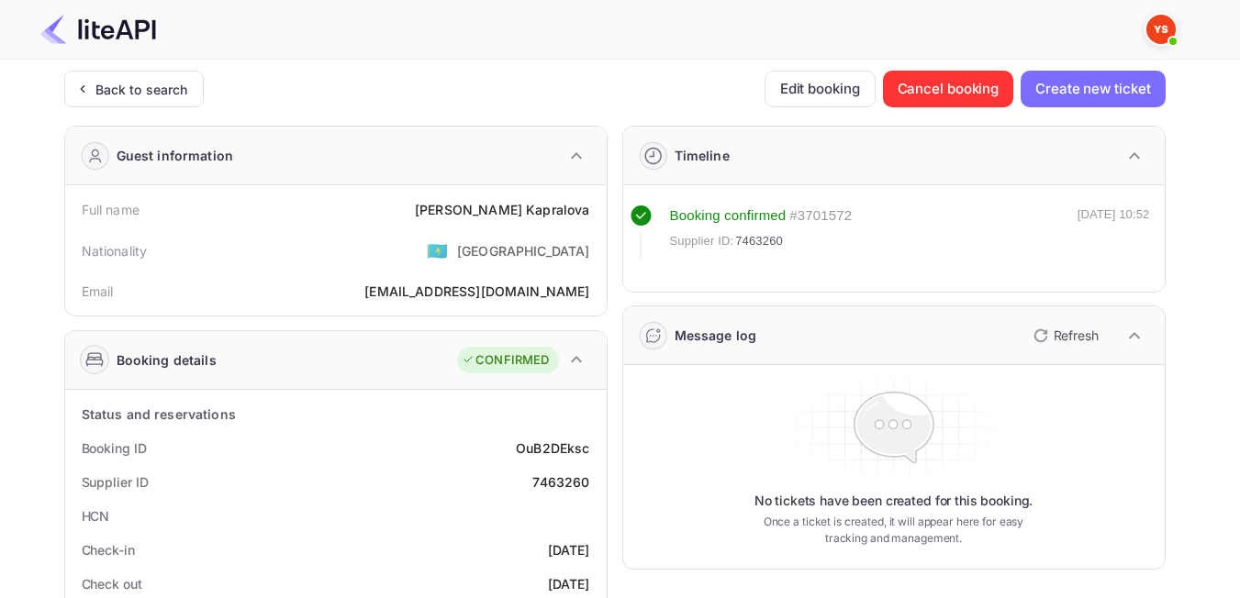
click at [107, 95] on div "Back to search" at bounding box center [141, 89] width 93 height 19
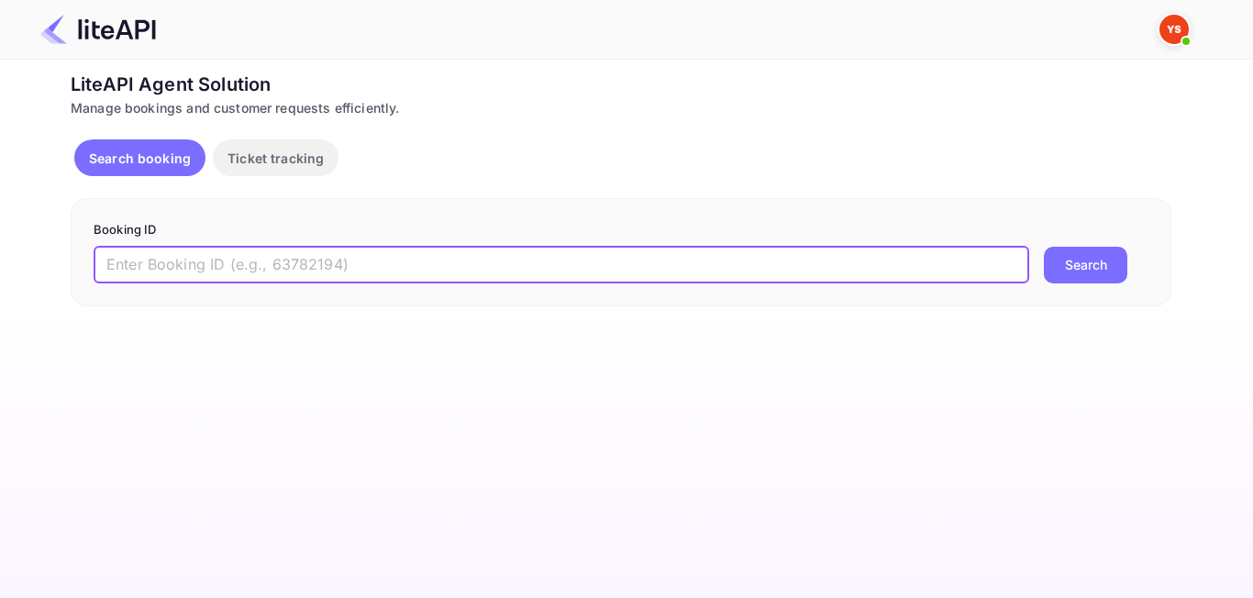
paste input "8903681"
type input "8903681"
click at [1110, 278] on button "Search" at bounding box center [1085, 265] width 83 height 37
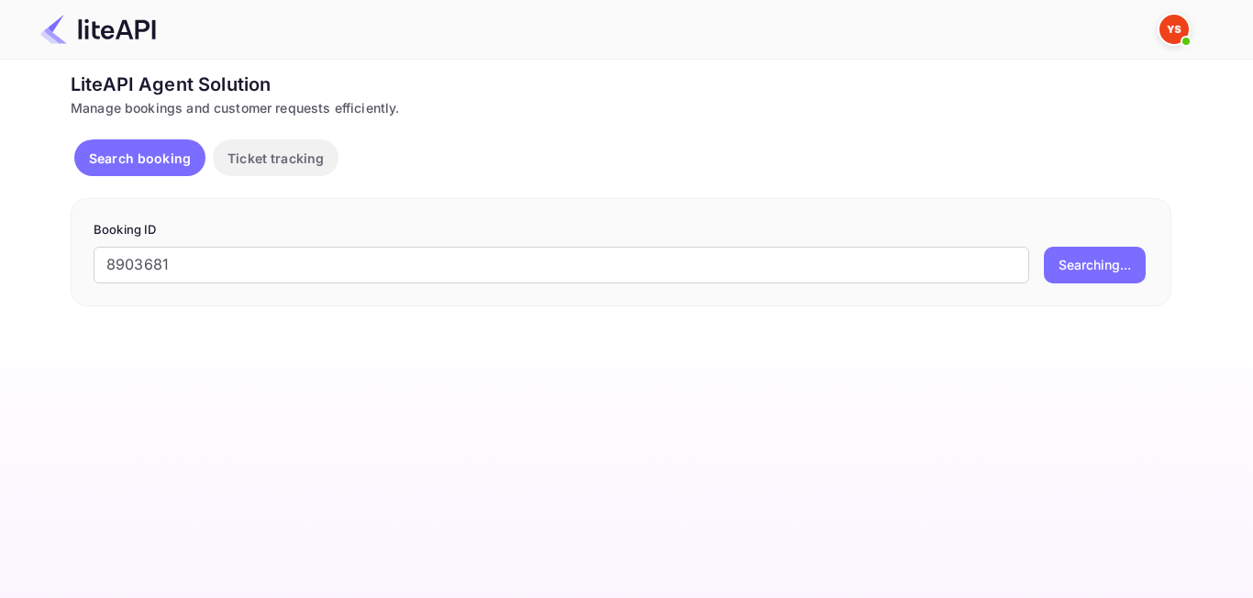
click at [400, 322] on main "Unsaved Changes Ticket Affiliate URL https://www.nuitee.com/ Business partner n…" at bounding box center [626, 329] width 1253 height 539
click at [306, 182] on div "Search booking Ticket tracking" at bounding box center [210, 161] width 272 height 44
click at [291, 160] on p "Ticket tracking" at bounding box center [276, 158] width 96 height 19
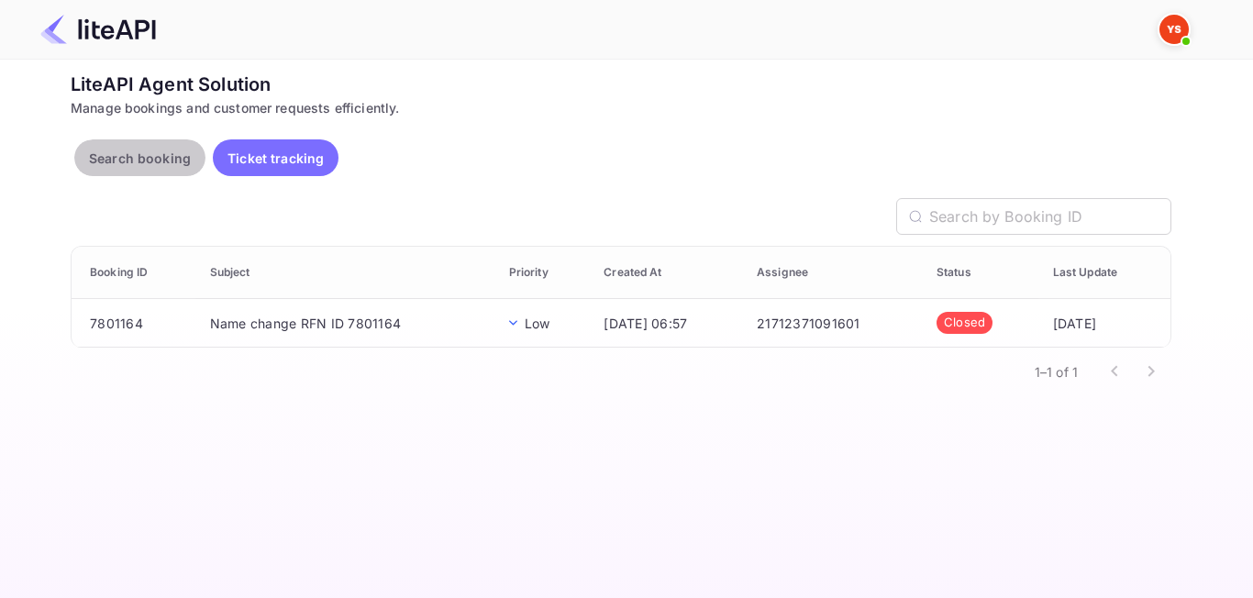
click at [127, 175] on button "Search booking" at bounding box center [139, 157] width 131 height 37
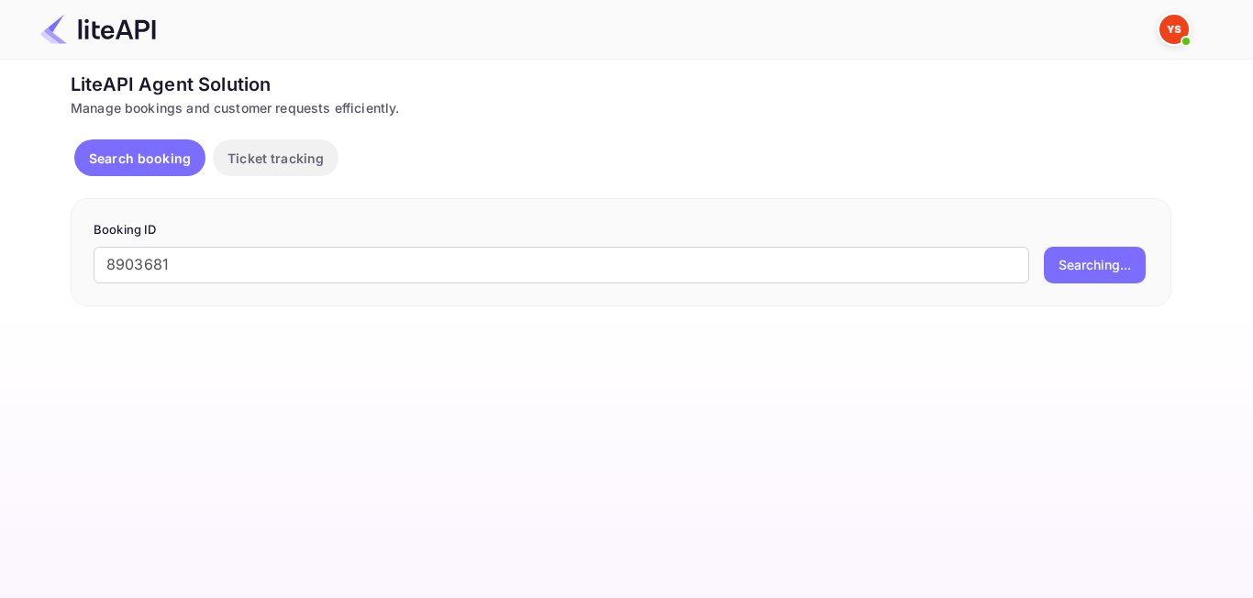
click at [1058, 298] on div "Booking ID 8903681 ​ Searching..." at bounding box center [621, 252] width 1101 height 108
click at [474, 308] on main "Unsaved Changes Ticket Affiliate URL https://www.nuitee.com/ Business partner n…" at bounding box center [626, 329] width 1253 height 539
click at [285, 259] on input "8903681" at bounding box center [562, 265] width 936 height 37
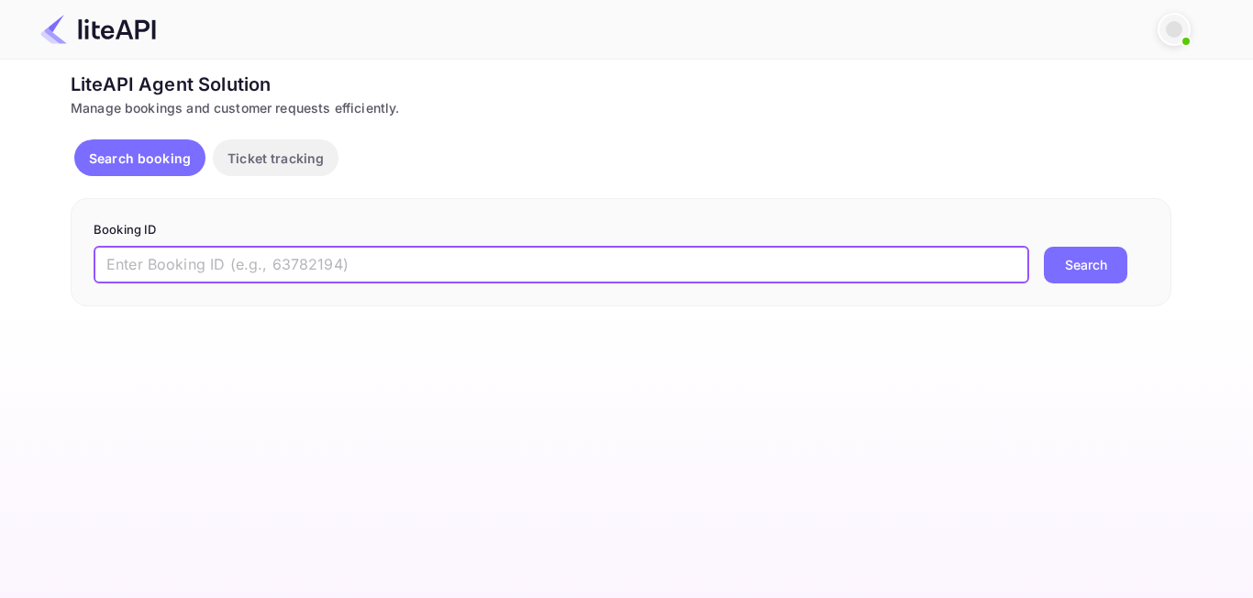
paste input "8903681"
type input "8903681"
click at [1069, 276] on button "Search" at bounding box center [1085, 265] width 83 height 37
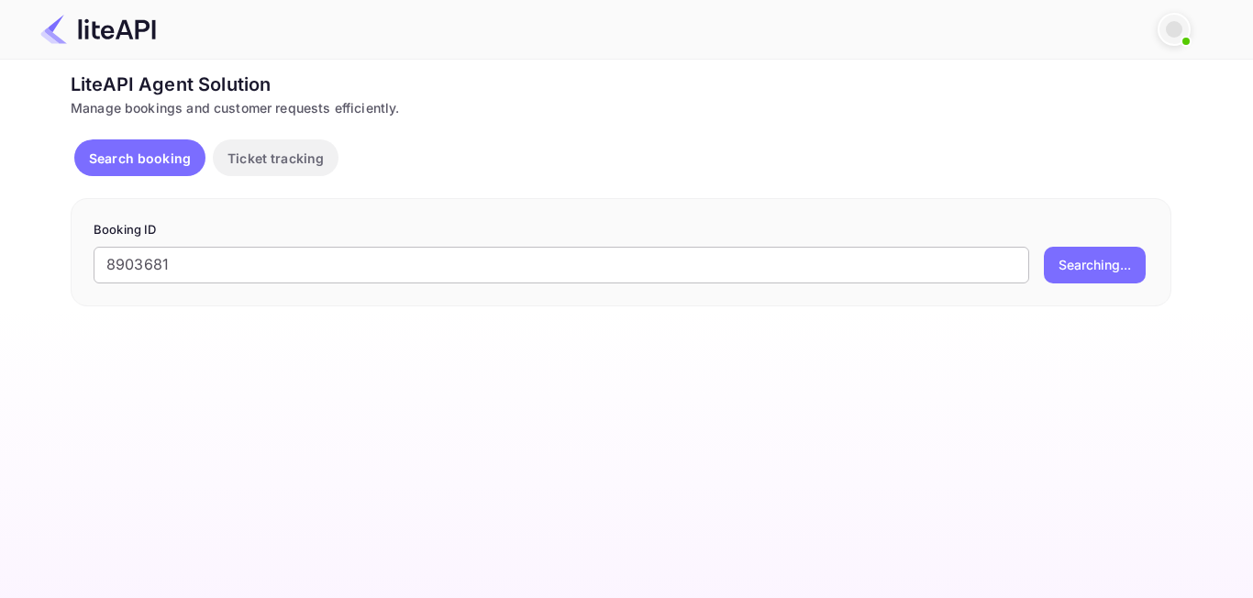
click at [829, 252] on input "8903681" at bounding box center [562, 265] width 936 height 37
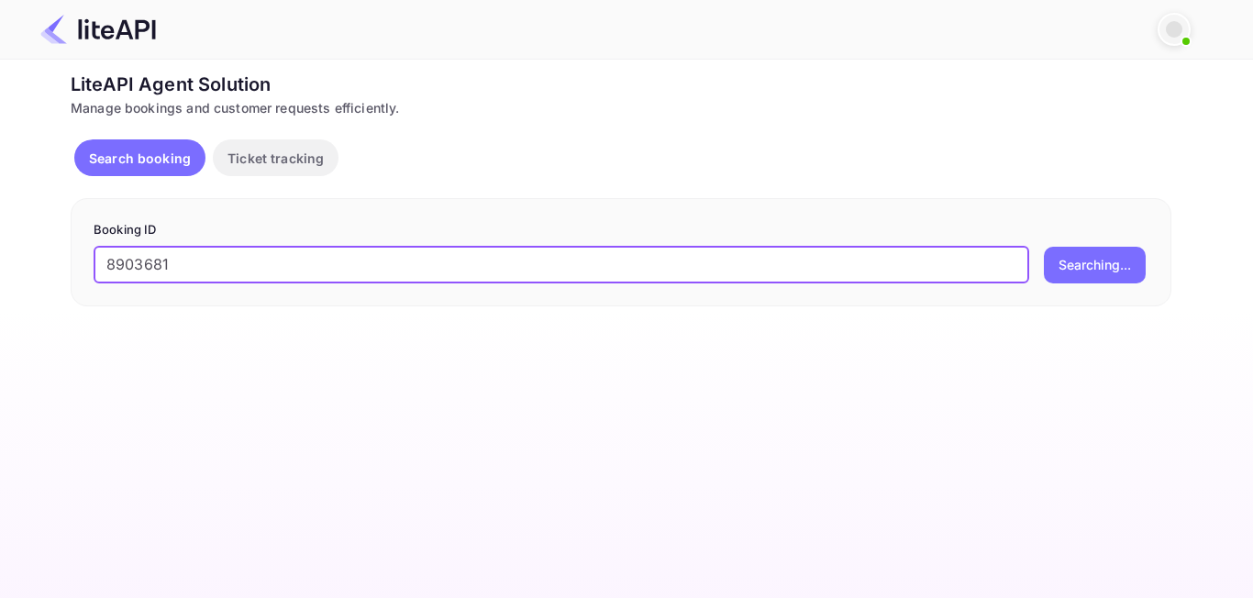
click at [607, 83] on div "LiteAPI Agent Solution" at bounding box center [621, 85] width 1101 height 28
paste input "8304515"
type input "8304515"
click at [1080, 295] on div "Booking ID 8304515 ​ Search" at bounding box center [621, 252] width 1101 height 108
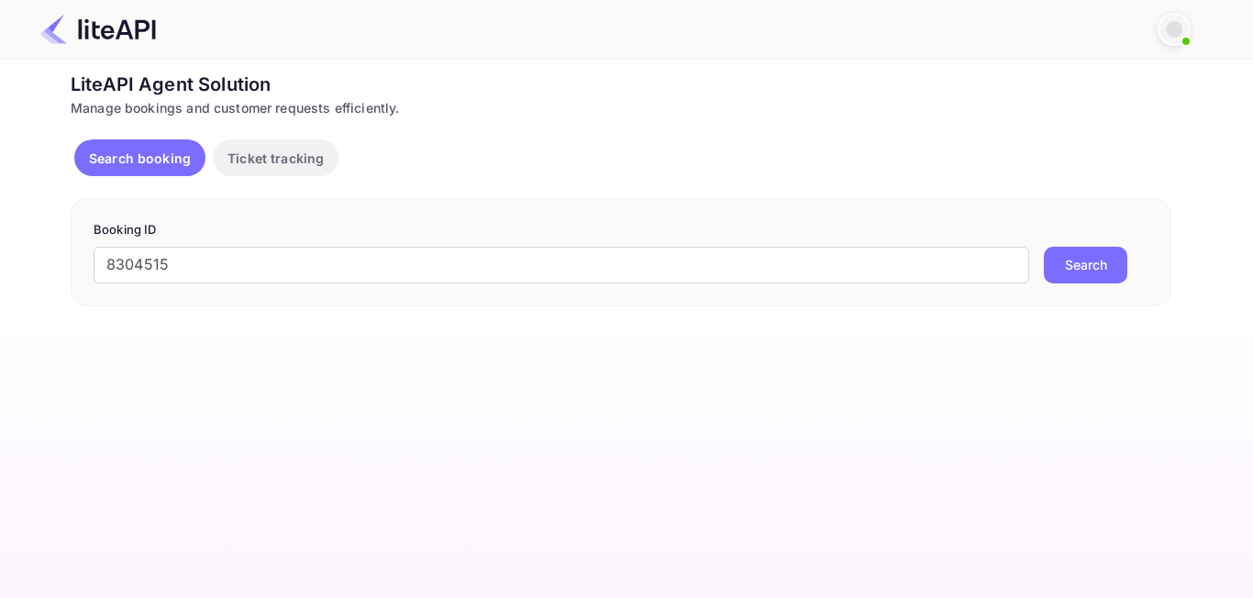
click at [1073, 278] on button "Search" at bounding box center [1085, 265] width 83 height 37
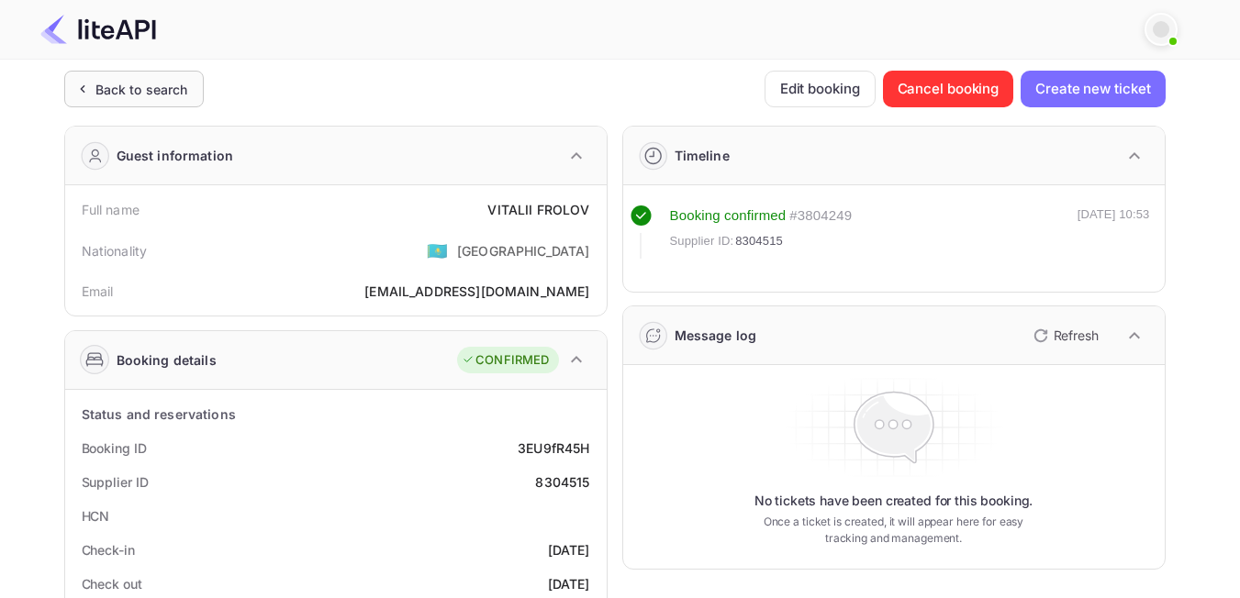
click at [138, 89] on div "Back to search" at bounding box center [141, 89] width 93 height 19
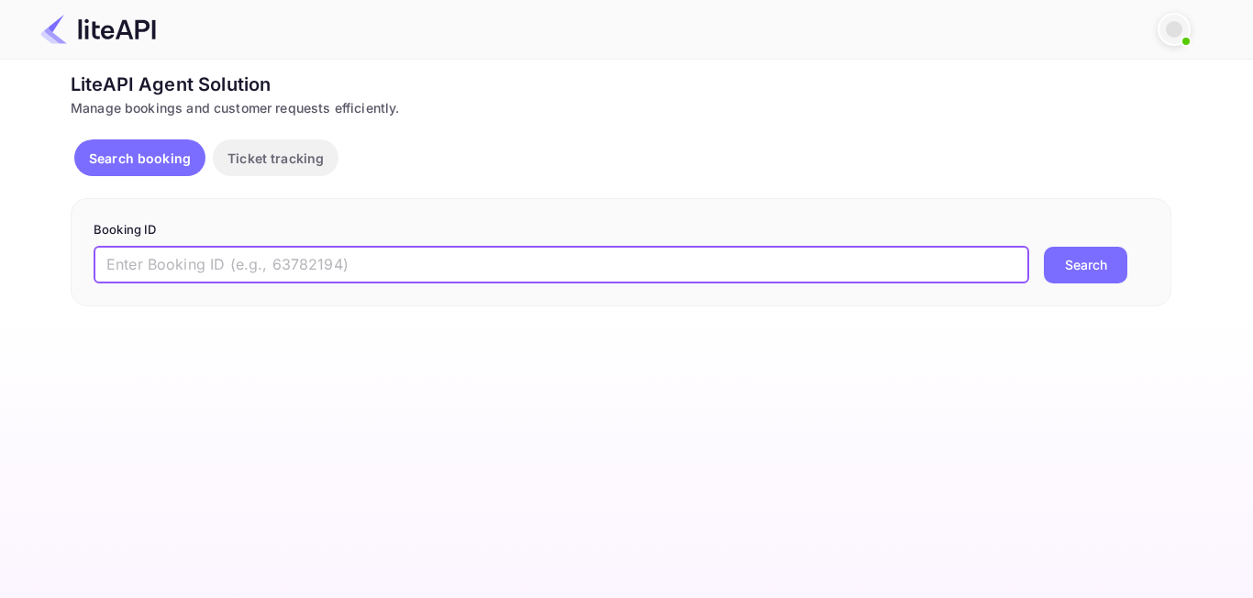
paste input "8926110"
type input "8926110"
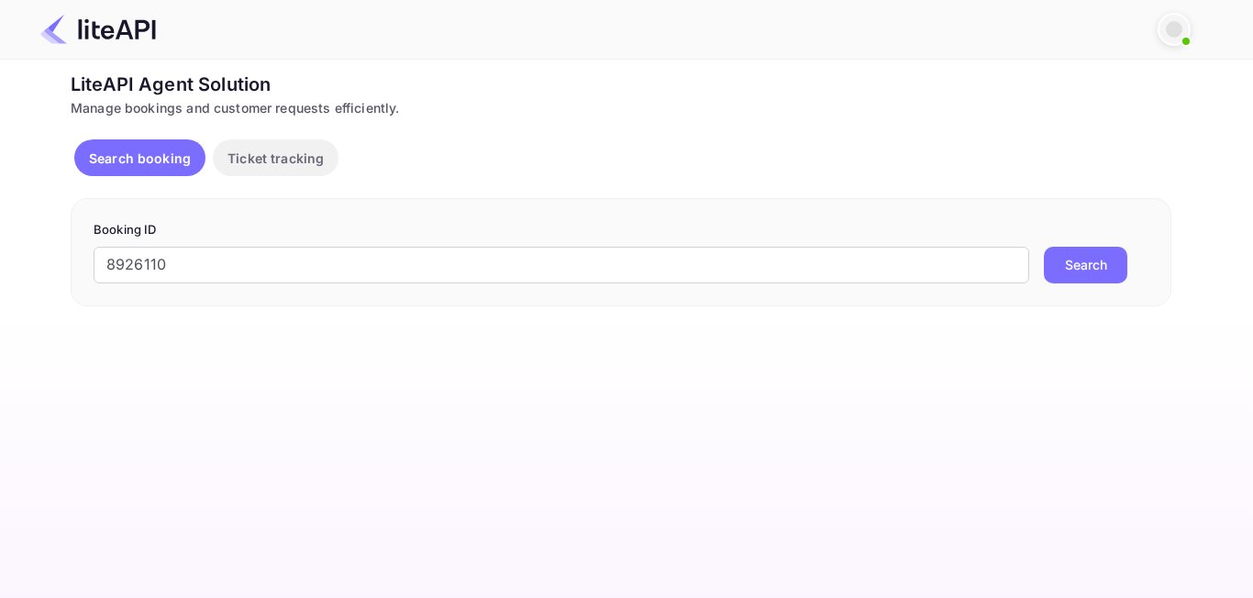
click at [1119, 265] on button "Search" at bounding box center [1085, 265] width 83 height 37
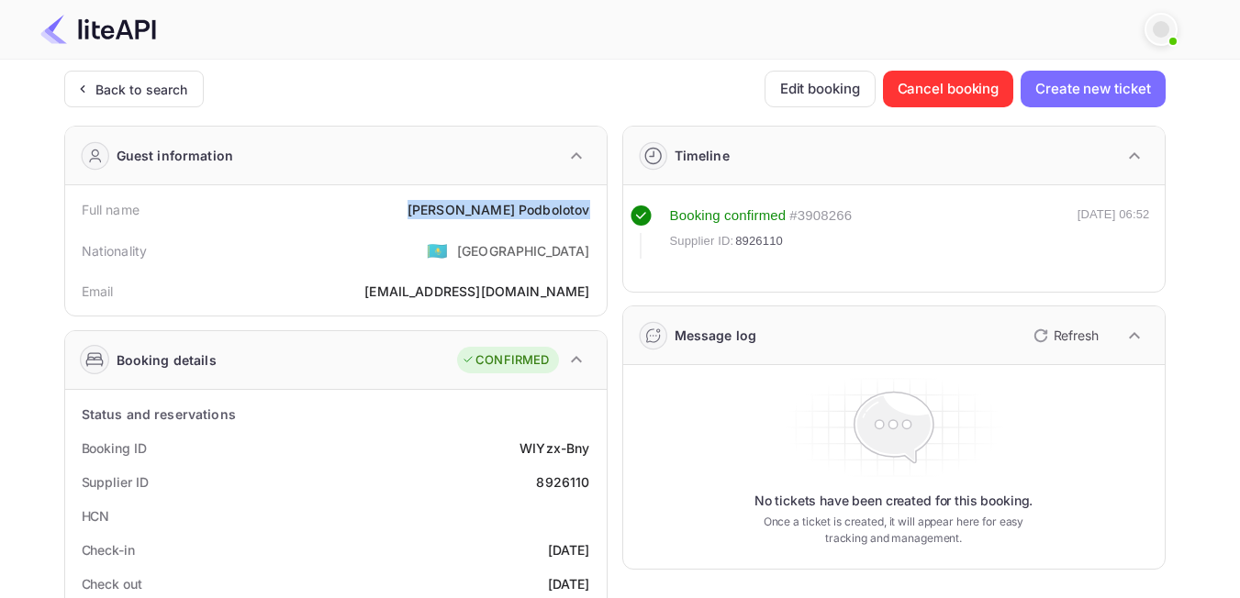
drag, startPoint x: 467, startPoint y: 220, endPoint x: 593, endPoint y: 216, distance: 125.8
click at [593, 216] on div "Full name [PERSON_NAME]" at bounding box center [335, 210] width 527 height 34
click at [451, 264] on div "Nationality 🇰🇿 [DEMOGRAPHIC_DATA]" at bounding box center [335, 251] width 527 height 48
click at [141, 72] on div "Back to search" at bounding box center [133, 89] width 139 height 37
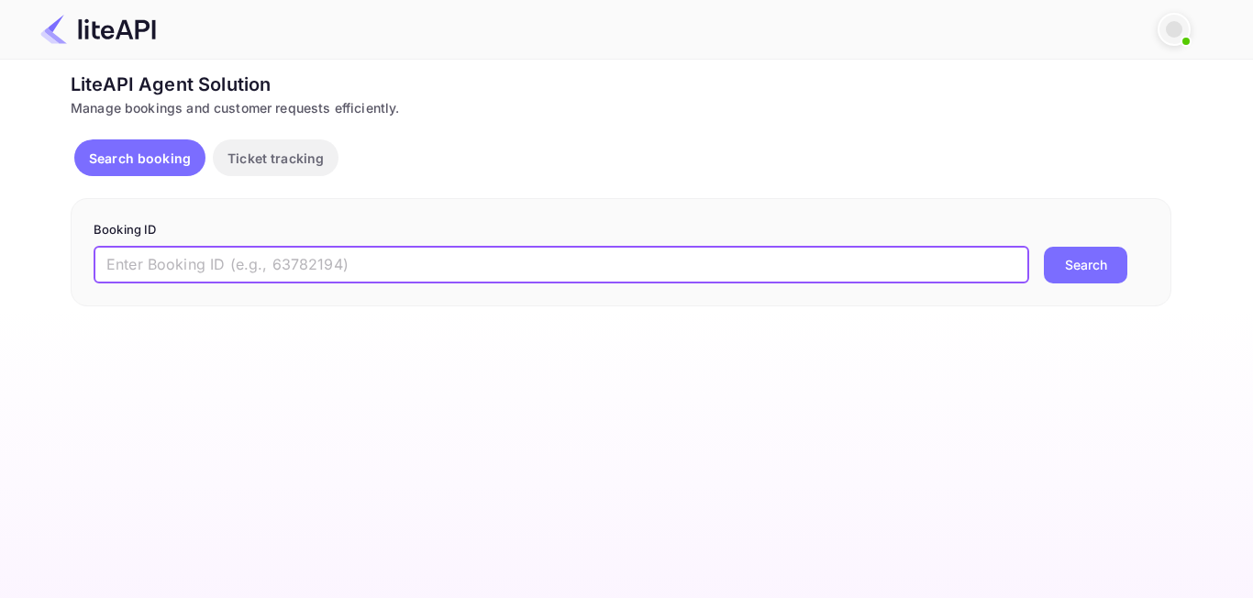
paste input "8898056"
click at [113, 268] on input "8898056" at bounding box center [562, 265] width 936 height 37
type input "8898056"
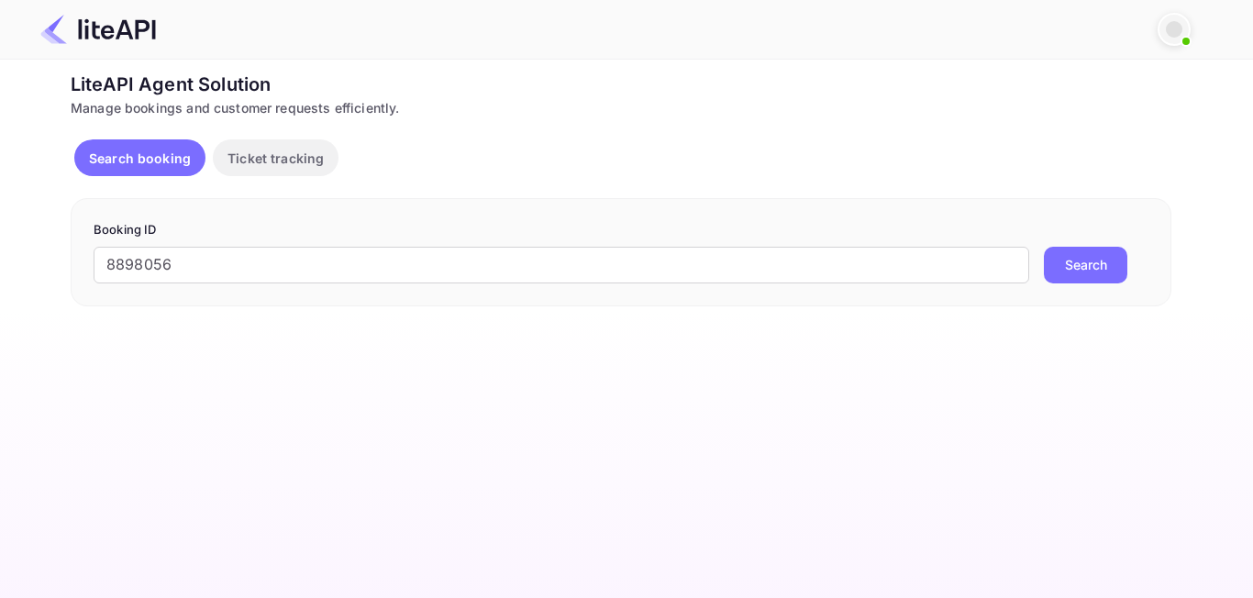
click at [1048, 257] on button "Search" at bounding box center [1085, 265] width 83 height 37
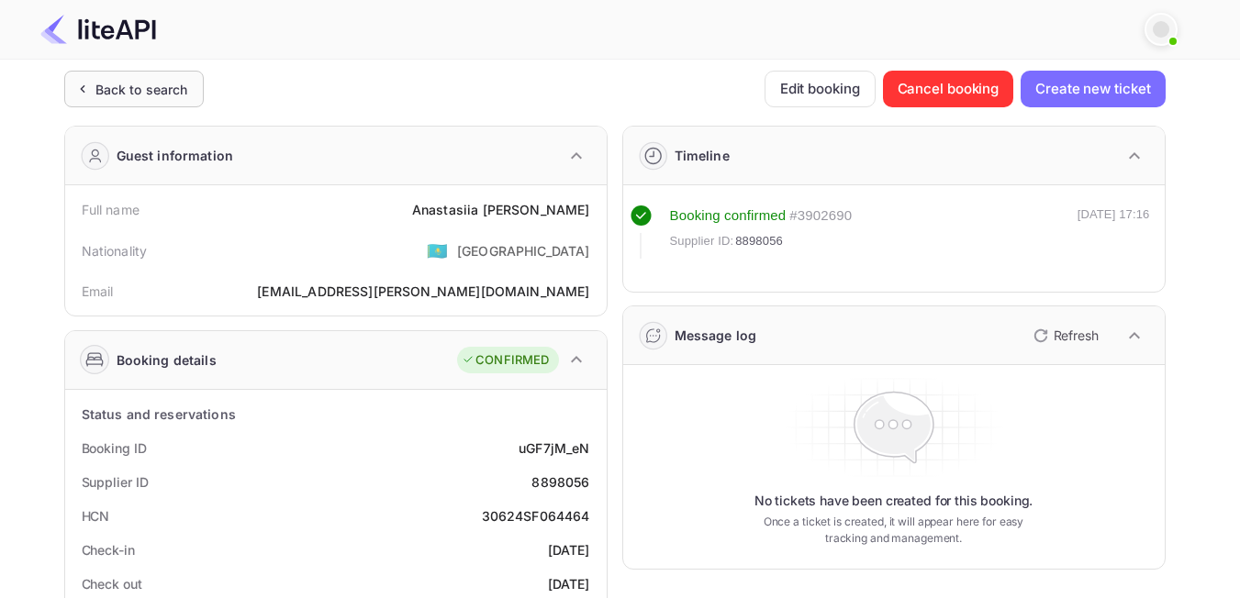
click at [148, 97] on div "Back to search" at bounding box center [141, 89] width 93 height 19
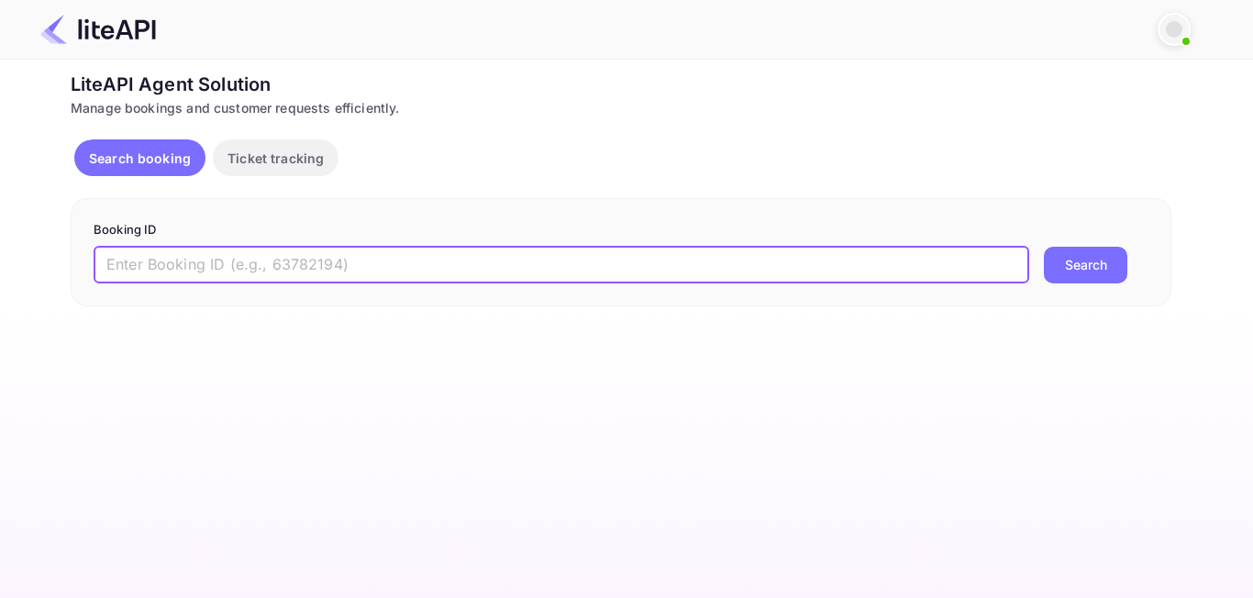
paste input "8760382"
click at [112, 254] on input "8760382" at bounding box center [562, 265] width 936 height 37
type input "8760382"
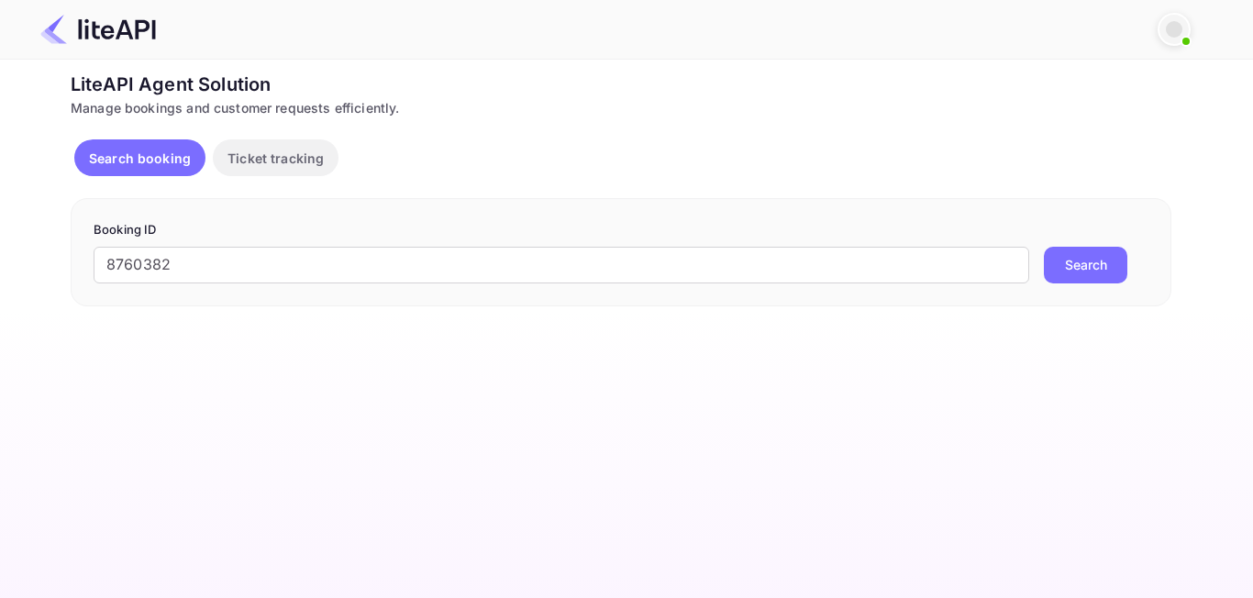
click at [1101, 252] on button "Search" at bounding box center [1085, 265] width 83 height 37
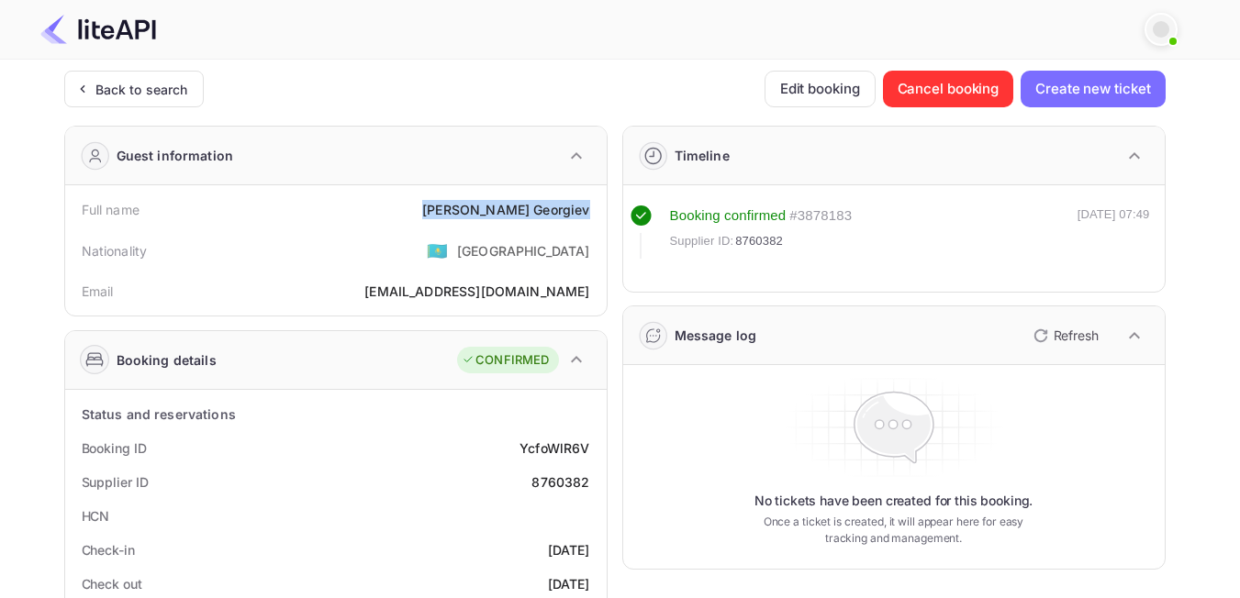
drag, startPoint x: 484, startPoint y: 205, endPoint x: 587, endPoint y: 212, distance: 103.9
click at [587, 212] on div "Full name [PERSON_NAME]" at bounding box center [335, 210] width 527 height 34
click at [150, 73] on div "Back to search" at bounding box center [133, 89] width 139 height 37
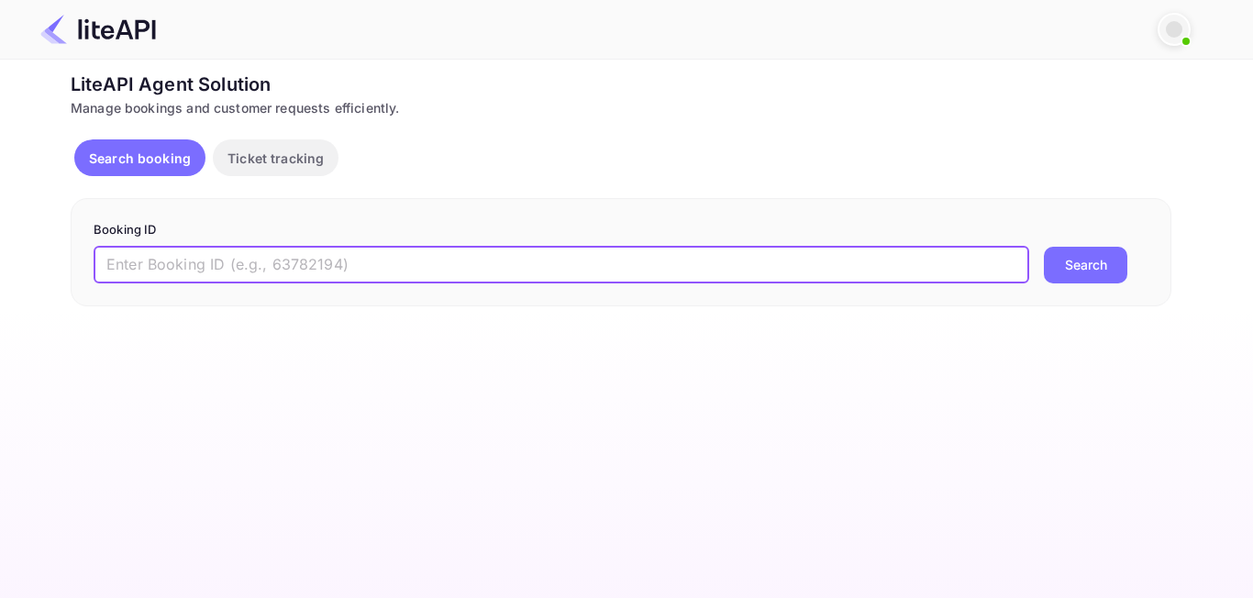
paste input "8259994"
type input "8259994"
click at [1099, 262] on button "Search" at bounding box center [1085, 265] width 83 height 37
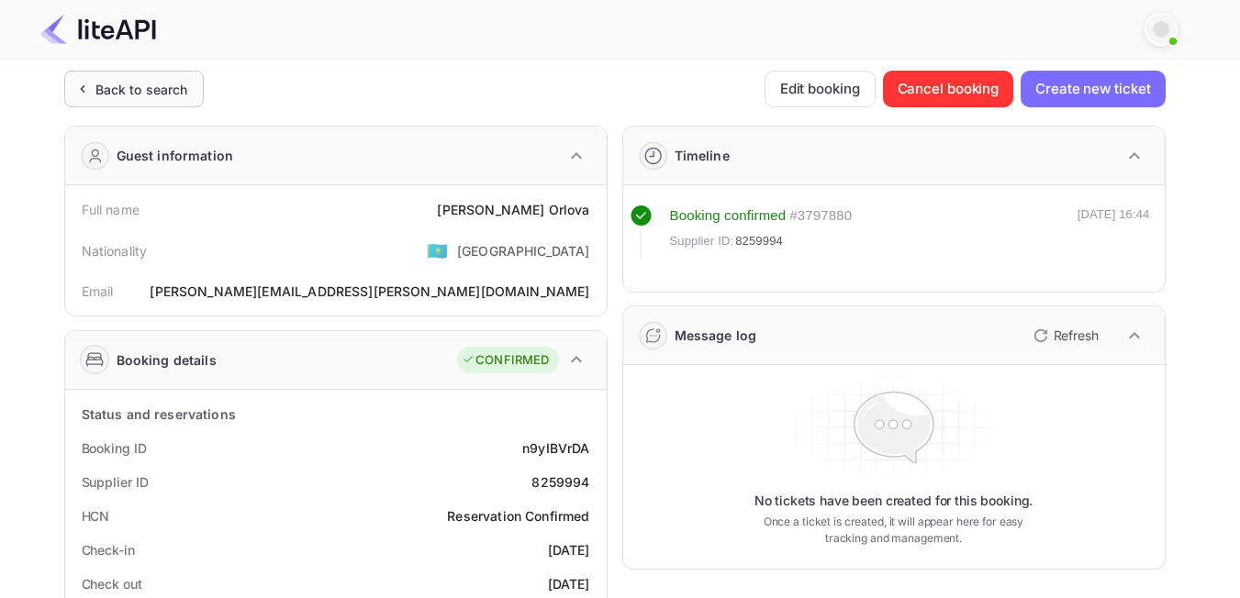
click at [126, 98] on div "Back to search" at bounding box center [141, 89] width 93 height 19
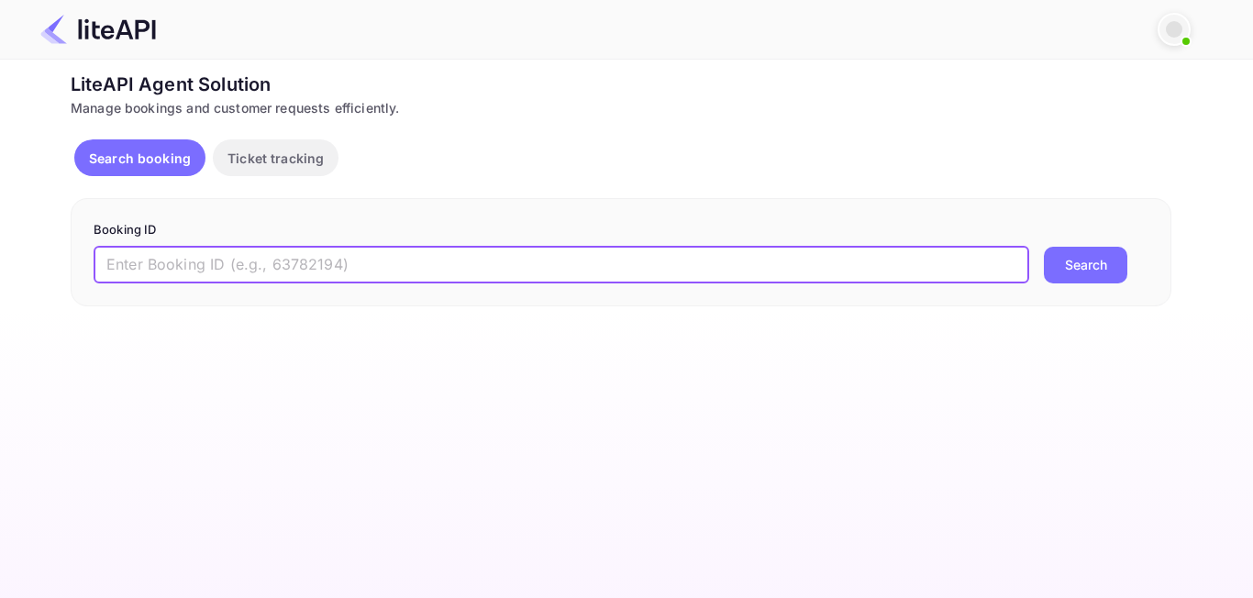
paste input "8713835"
type input "8713835"
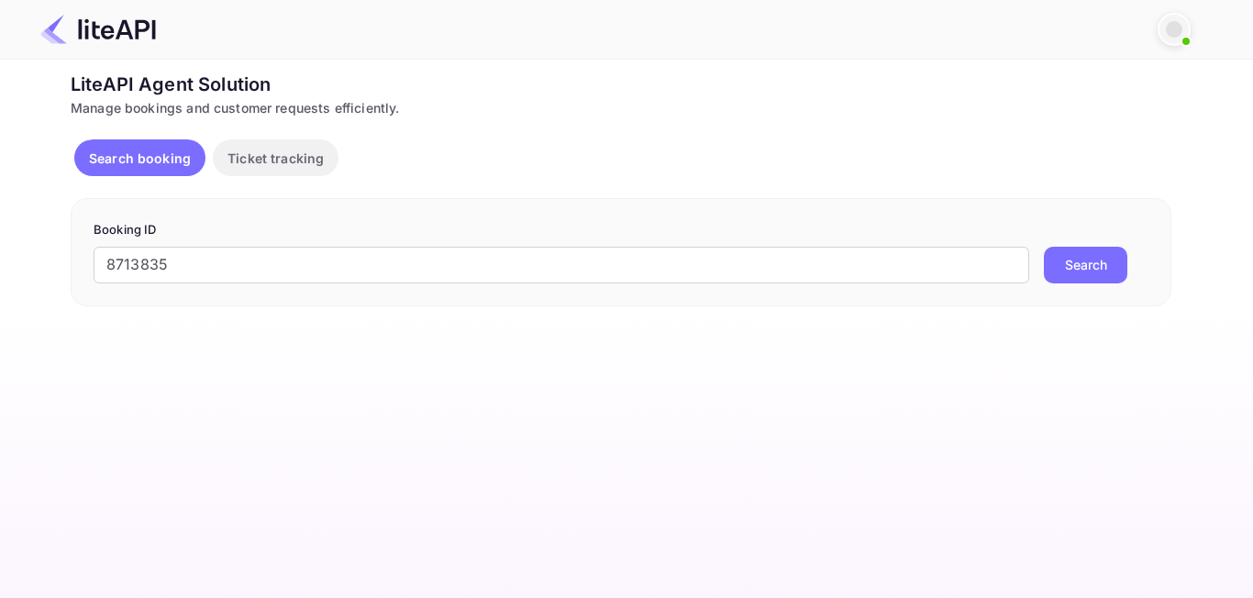
click at [1052, 266] on button "Search" at bounding box center [1085, 265] width 83 height 37
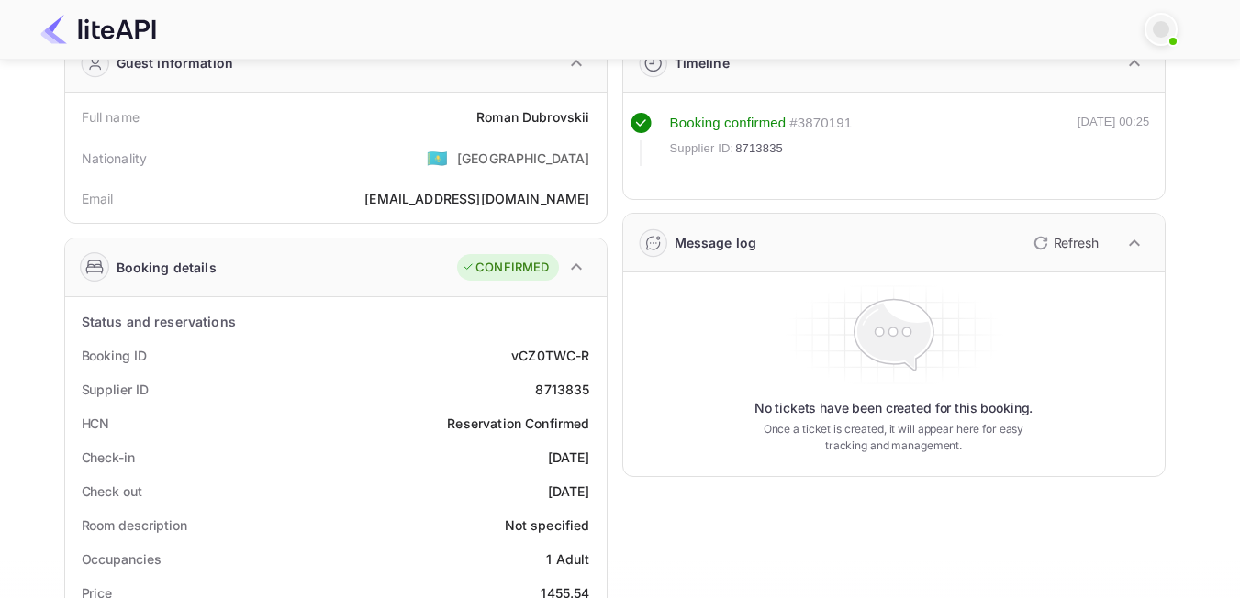
scroll to position [92, 0]
